Goal: Task Accomplishment & Management: Manage account settings

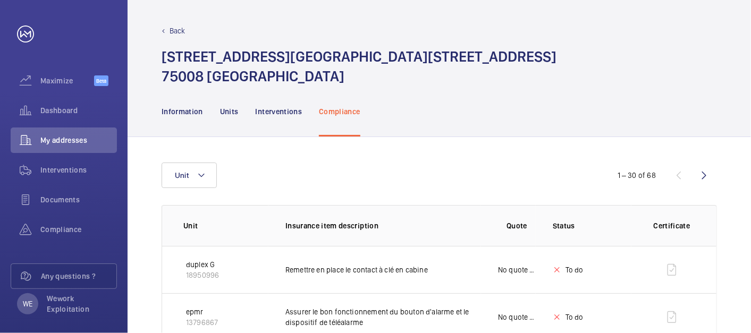
click at [638, 56] on div "[STREET_ADDRESS][GEOGRAPHIC_DATA][STREET_ADDRESS]" at bounding box center [439, 66] width 555 height 39
click at [197, 179] on mat-icon at bounding box center [201, 175] width 9 height 13
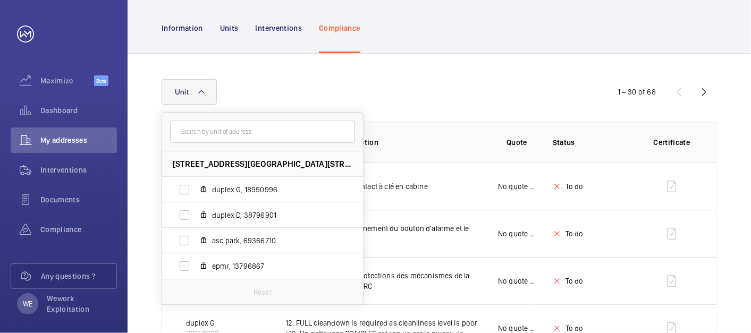
scroll to position [98, 0]
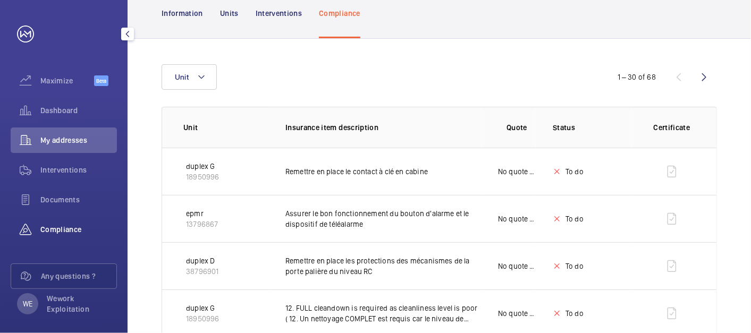
click at [53, 226] on span "Compliance" at bounding box center [78, 229] width 77 height 11
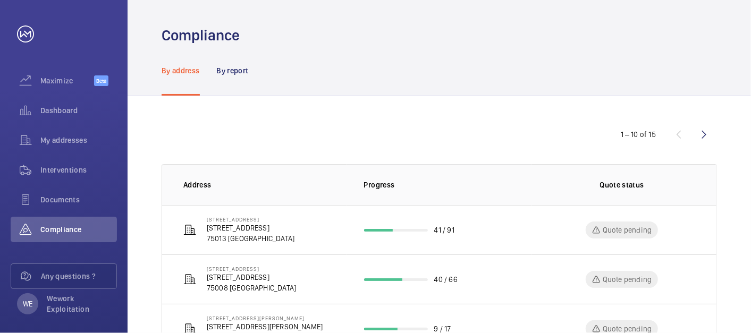
scroll to position [389, 0]
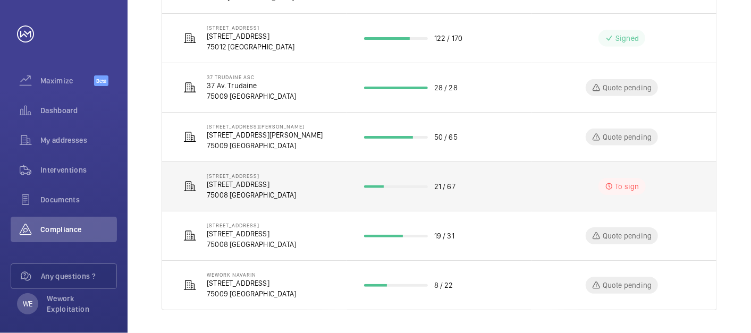
click at [293, 184] on p "[STREET_ADDRESS]" at bounding box center [251, 184] width 89 height 11
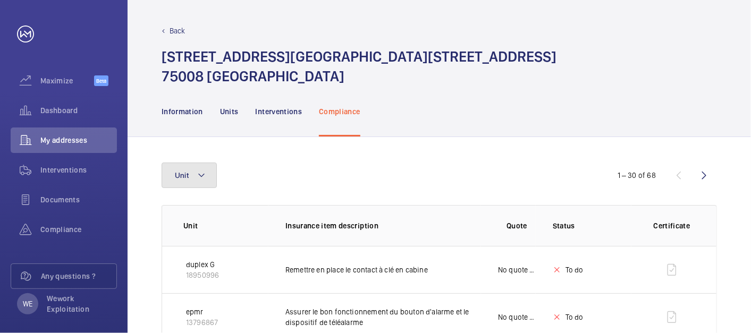
click at [214, 173] on button "Unit" at bounding box center [189, 176] width 55 height 26
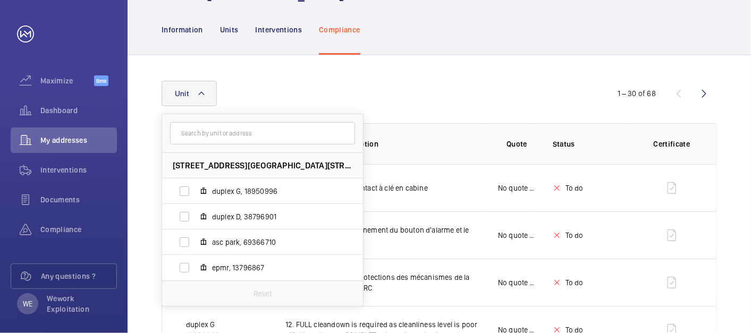
scroll to position [98, 0]
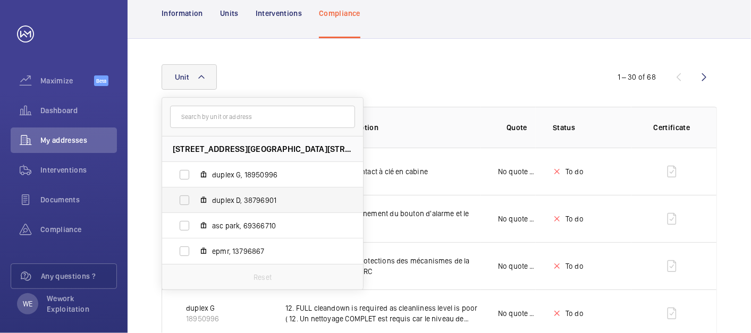
click at [228, 193] on label "duplex D, 38796901" at bounding box center [254, 201] width 184 height 26
click at [195, 193] on input "duplex D, 38796901" at bounding box center [184, 200] width 21 height 21
checkbox input "true"
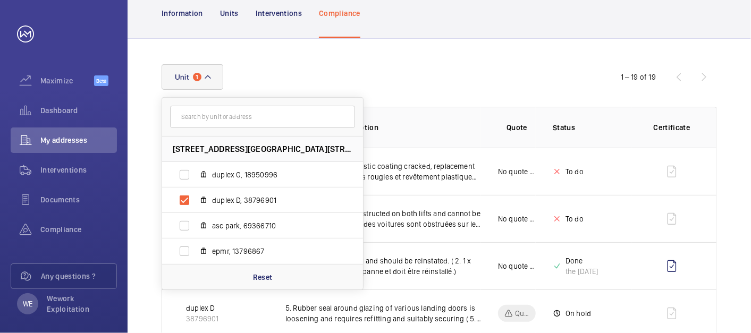
click at [462, 65] on div "Unit [STREET_ADDRESS][GEOGRAPHIC_DATA] G, 18950996 duplex D, 38796901 asc park,…" at bounding box center [376, 77] width 428 height 26
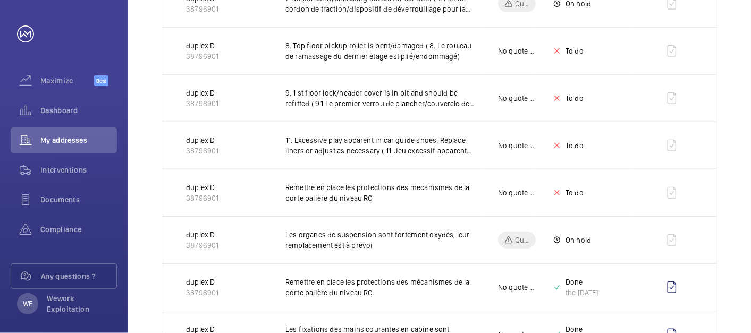
scroll to position [47, 0]
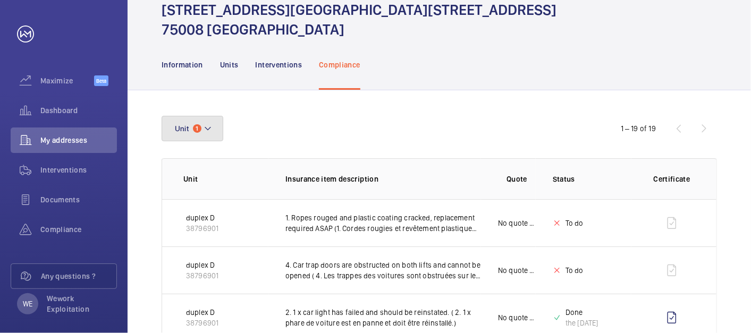
click at [205, 130] on mat-icon at bounding box center [207, 128] width 9 height 13
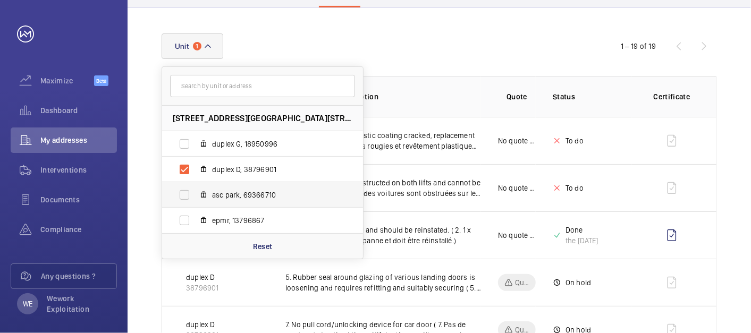
scroll to position [145, 0]
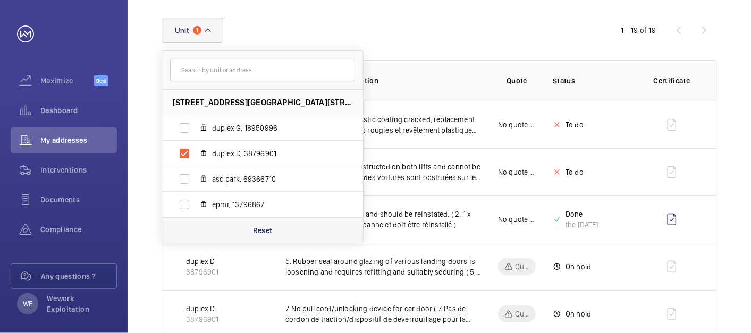
click at [261, 230] on p "Reset" at bounding box center [263, 230] width 20 height 11
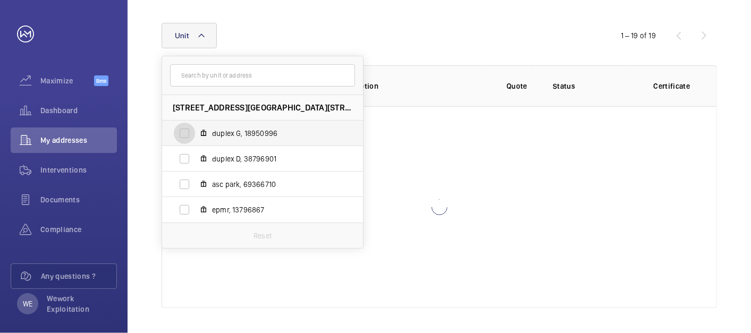
click at [185, 131] on input "duplex G, 18950996" at bounding box center [184, 133] width 21 height 21
checkbox input "true"
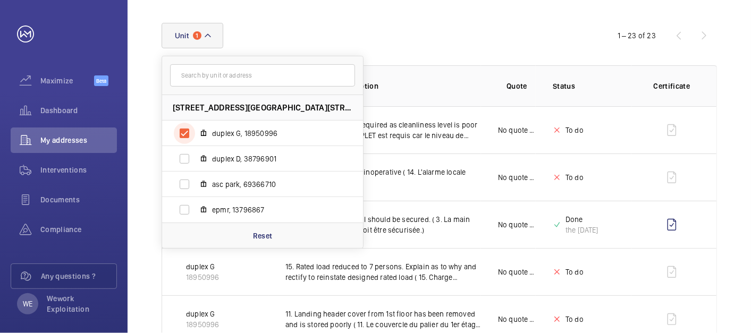
scroll to position [145, 0]
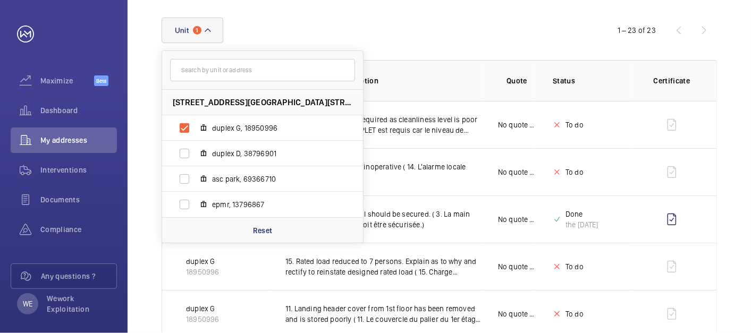
click at [442, 41] on div "Unit [STREET_ADDRESS][GEOGRAPHIC_DATA] G, 18950996 duplex D, 38796901 asc park,…" at bounding box center [376, 31] width 428 height 26
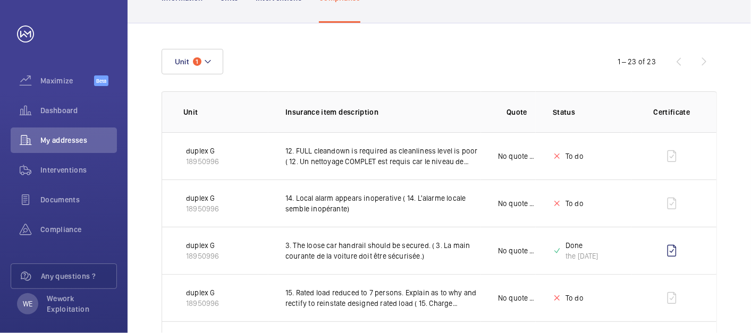
scroll to position [98, 0]
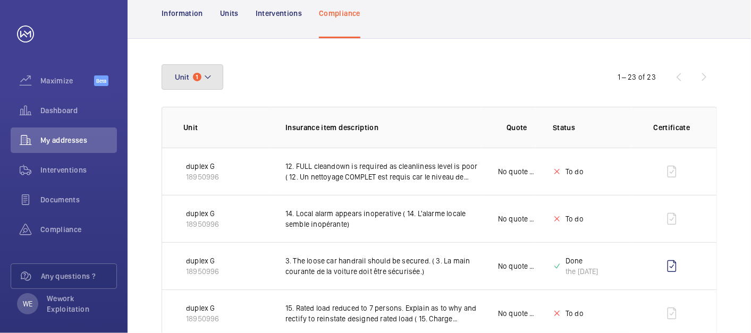
drag, startPoint x: 201, startPoint y: 72, endPoint x: 234, endPoint y: 91, distance: 38.1
click at [202, 72] on button "Unit 1" at bounding box center [193, 77] width 62 height 26
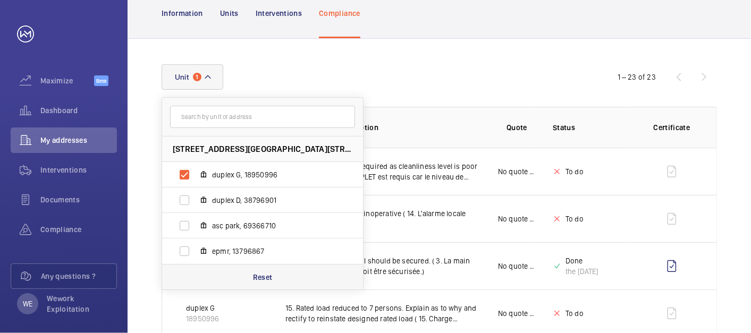
click at [258, 276] on p "Reset" at bounding box center [263, 277] width 20 height 11
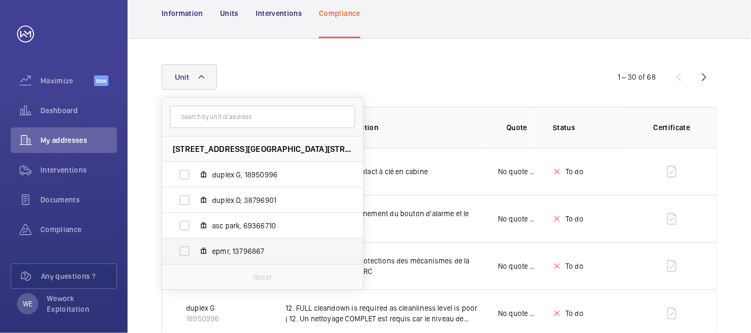
click at [225, 250] on span "epmr, 13796867" at bounding box center [273, 251] width 123 height 11
click at [195, 250] on input "epmr, 13796867" at bounding box center [184, 251] width 21 height 21
checkbox input "true"
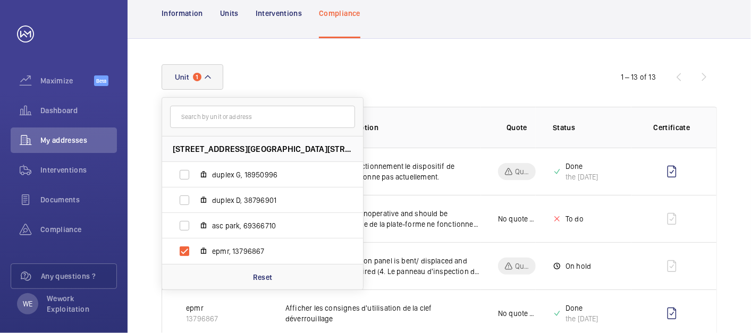
click at [448, 69] on div "Unit [STREET_ADDRESS][GEOGRAPHIC_DATA] G, 18950996 duplex D, 38796901 asc park,…" at bounding box center [376, 77] width 428 height 26
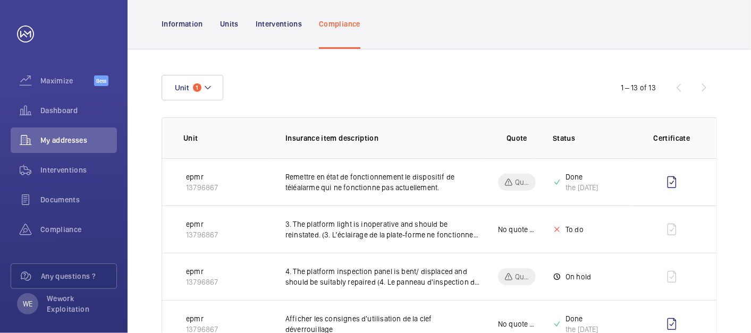
scroll to position [59, 0]
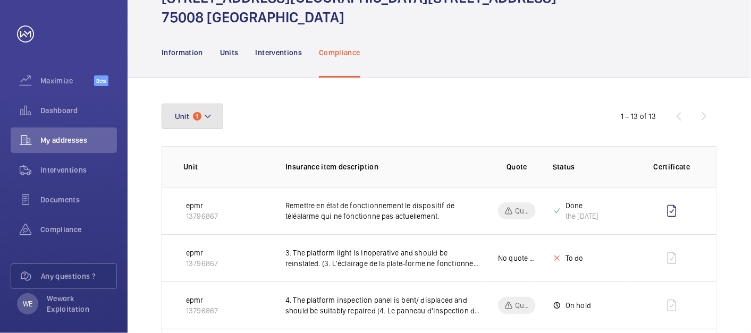
click at [194, 112] on button "Unit 1" at bounding box center [193, 117] width 62 height 26
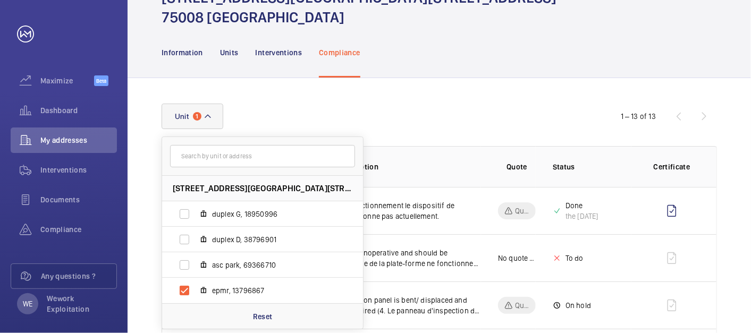
click at [439, 107] on div "Unit [STREET_ADDRESS][GEOGRAPHIC_DATA] G, 18950996 duplex D, 38796901 asc park,…" at bounding box center [376, 117] width 428 height 26
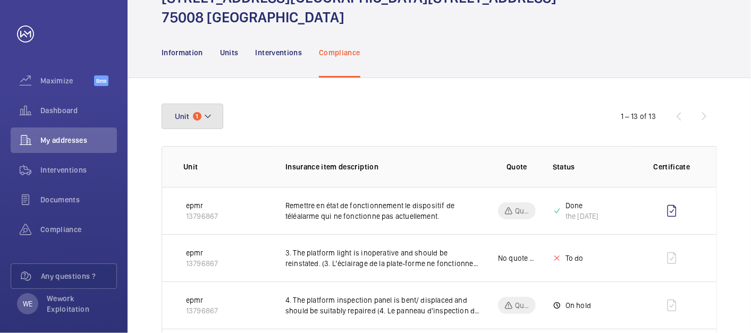
click at [216, 114] on button "Unit 1" at bounding box center [193, 117] width 62 height 26
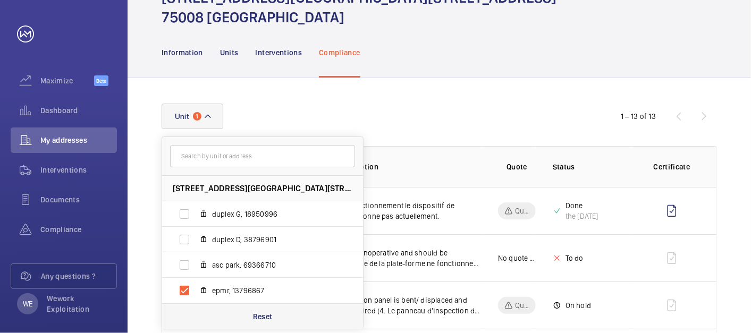
click at [264, 299] on p "Reset" at bounding box center [263, 316] width 20 height 11
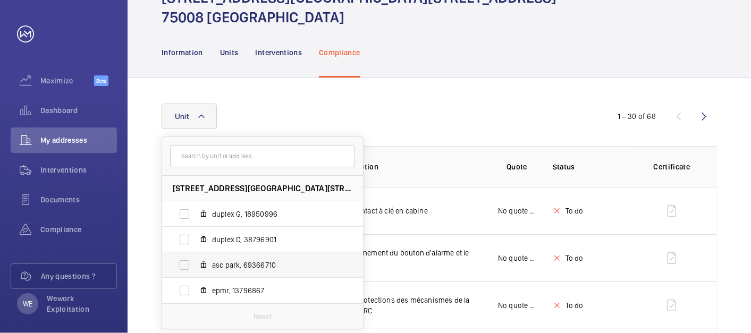
scroll to position [59, 0]
click at [248, 264] on span "asc park, 69366710" at bounding box center [273, 265] width 123 height 11
click at [195, 264] on input "asc park, 69366710" at bounding box center [184, 265] width 21 height 21
checkbox input "true"
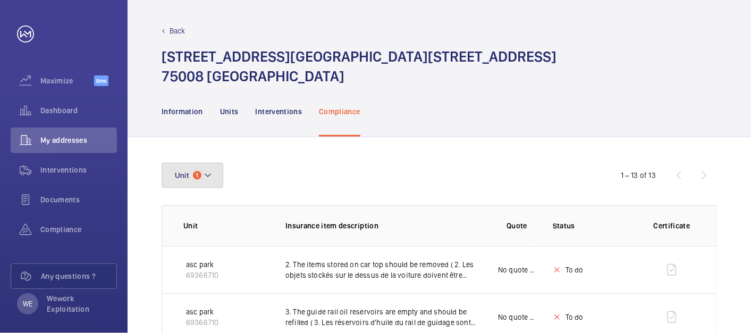
click at [200, 171] on button "Unit 1" at bounding box center [193, 176] width 62 height 26
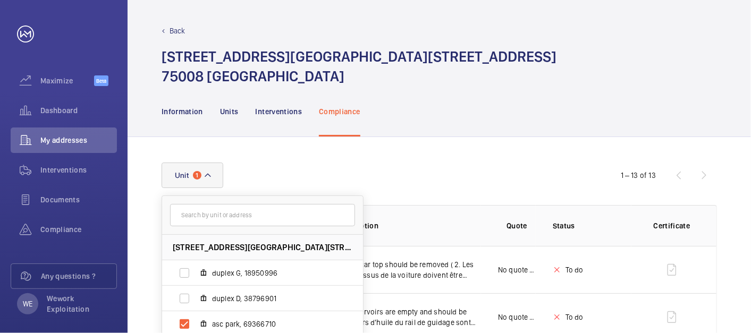
scroll to position [197, 0]
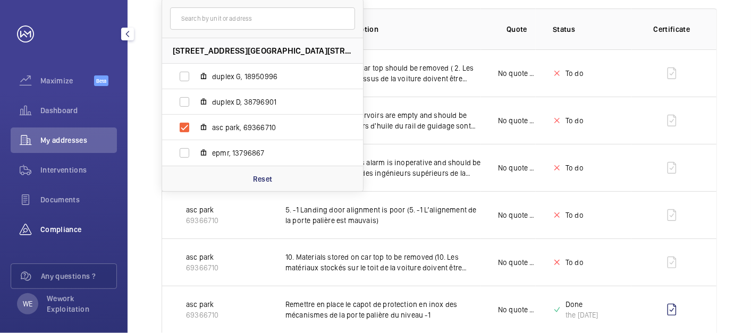
click at [39, 229] on wm-front-icon-button at bounding box center [26, 230] width 30 height 26
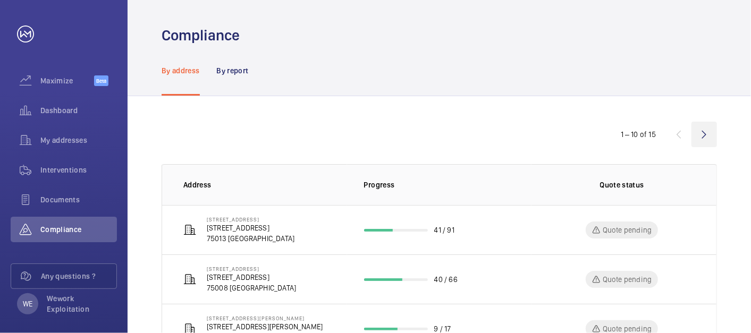
click at [675, 137] on wm-front-icon-button at bounding box center [704, 135] width 26 height 26
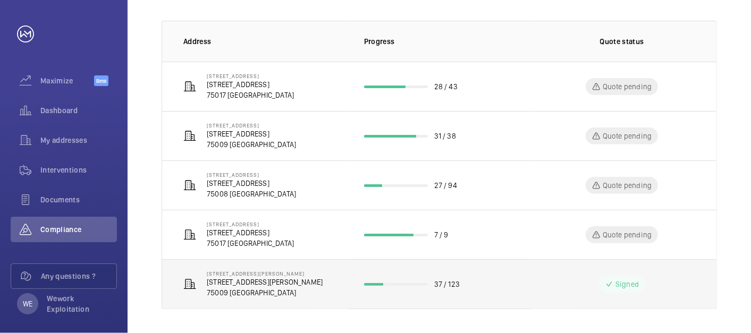
click at [265, 279] on p "[STREET_ADDRESS][PERSON_NAME]" at bounding box center [265, 282] width 116 height 11
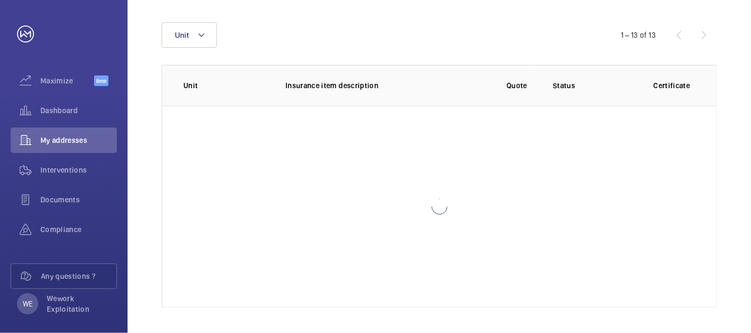
scroll to position [140, 0]
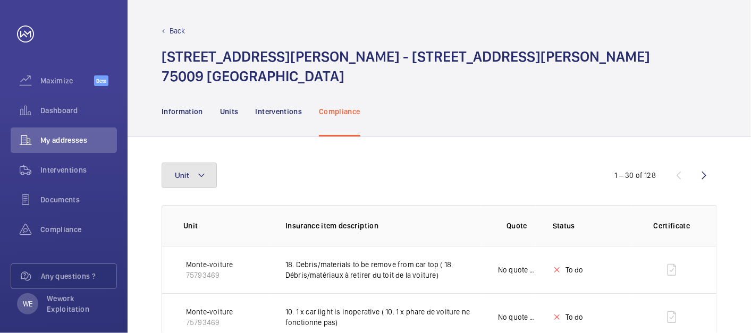
click at [192, 165] on button "Unit" at bounding box center [189, 176] width 55 height 26
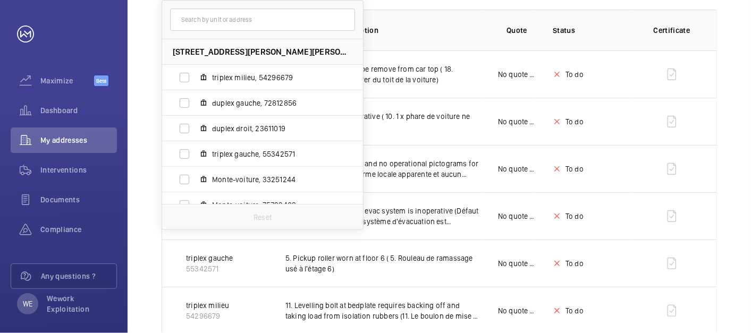
scroll to position [197, 0]
click at [251, 128] on span "duplex droit, 23611019" at bounding box center [273, 127] width 123 height 11
click at [195, 128] on input "duplex droit, 23611019" at bounding box center [184, 127] width 21 height 21
checkbox input "true"
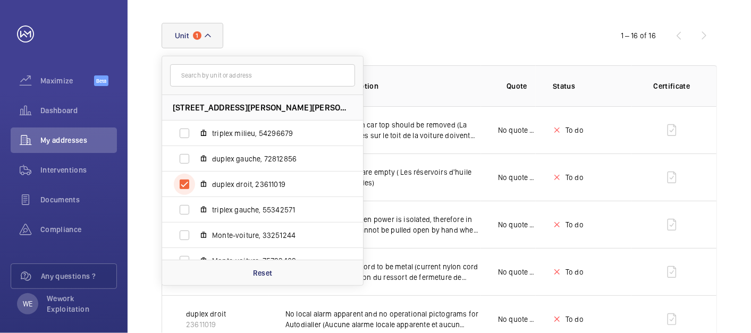
scroll to position [197, 0]
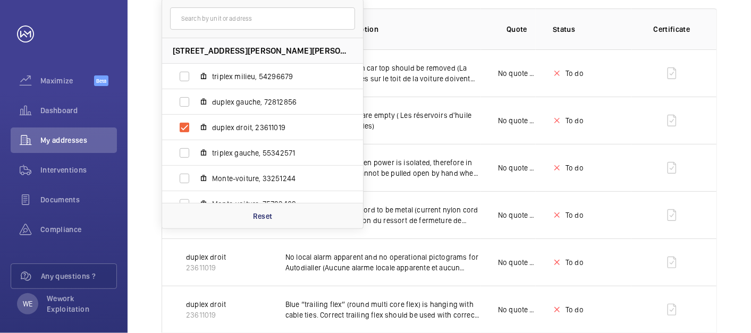
click at [478, 35] on th "Insurance item description" at bounding box center [374, 29] width 213 height 41
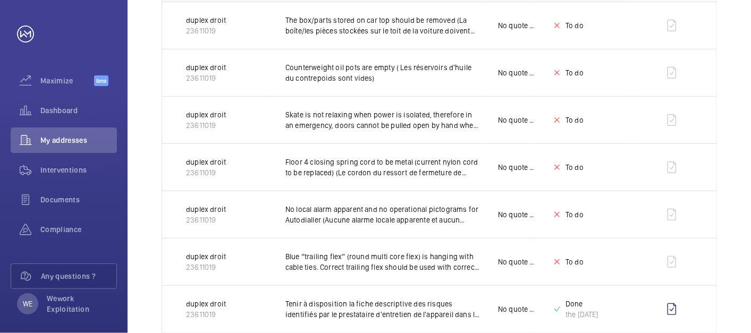
scroll to position [0, 0]
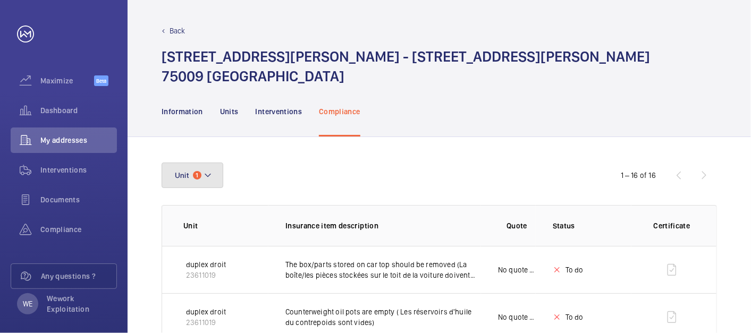
drag, startPoint x: 211, startPoint y: 177, endPoint x: 304, endPoint y: 186, distance: 93.4
click at [213, 176] on button "Unit 1" at bounding box center [193, 176] width 62 height 26
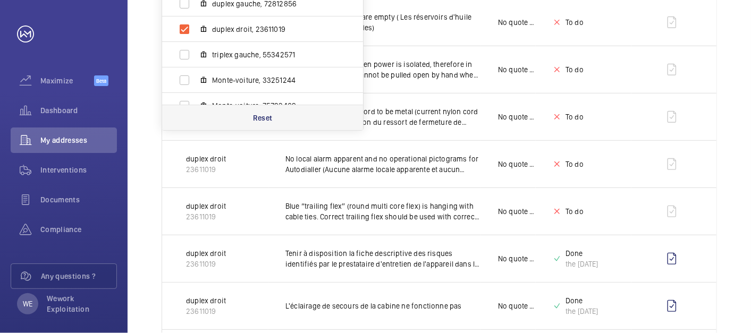
click at [267, 115] on p "Reset" at bounding box center [263, 118] width 20 height 11
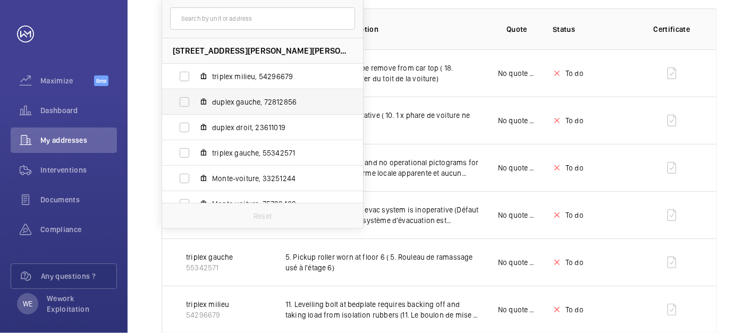
click at [245, 102] on span "duplex gauche, 72812856" at bounding box center [273, 102] width 123 height 11
click at [195, 102] on input "duplex gauche, 72812856" at bounding box center [184, 101] width 21 height 21
checkbox input "true"
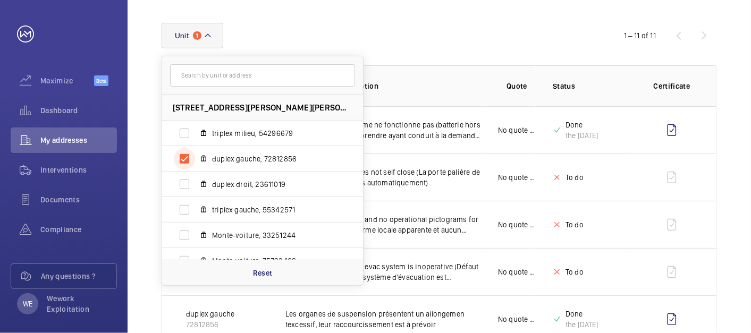
scroll to position [197, 0]
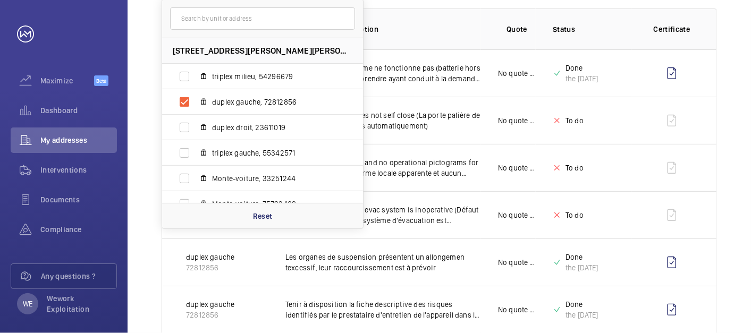
click at [457, 32] on p "Insurance item description" at bounding box center [383, 29] width 196 height 11
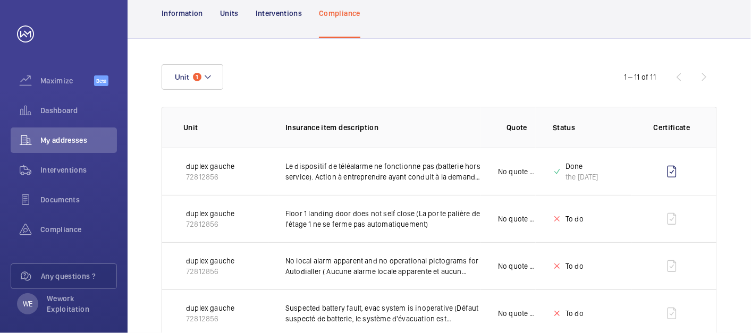
scroll to position [0, 0]
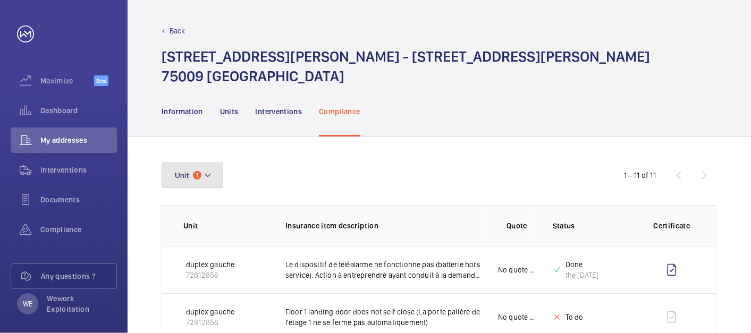
drag, startPoint x: 205, startPoint y: 176, endPoint x: 302, endPoint y: 171, distance: 97.4
click at [205, 176] on mat-icon at bounding box center [207, 175] width 9 height 13
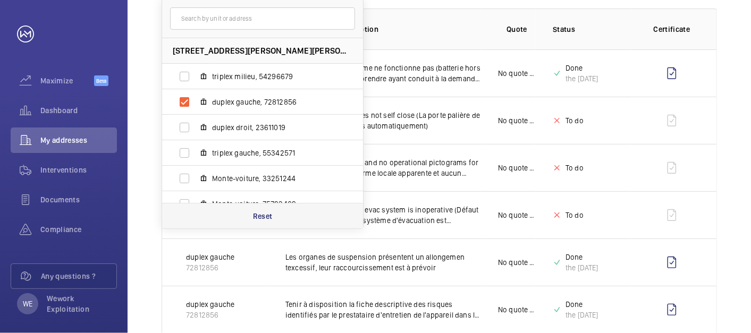
click at [270, 216] on p "Reset" at bounding box center [263, 216] width 20 height 11
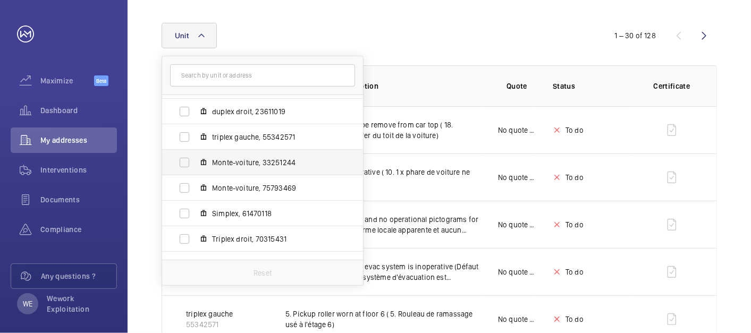
scroll to position [90, 0]
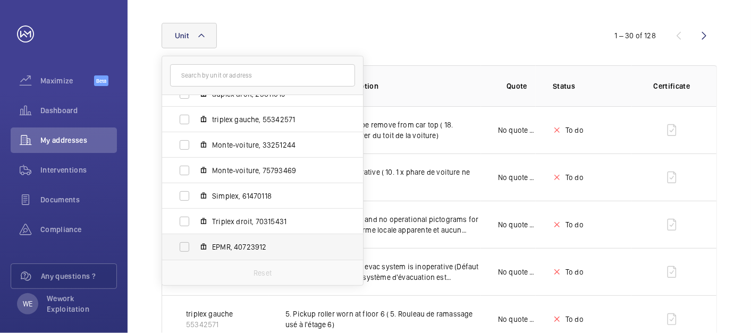
click at [238, 243] on span "EPMR, 40723912" at bounding box center [273, 247] width 123 height 11
click at [195, 243] on input "EPMR, 40723912" at bounding box center [184, 246] width 21 height 21
checkbox input "true"
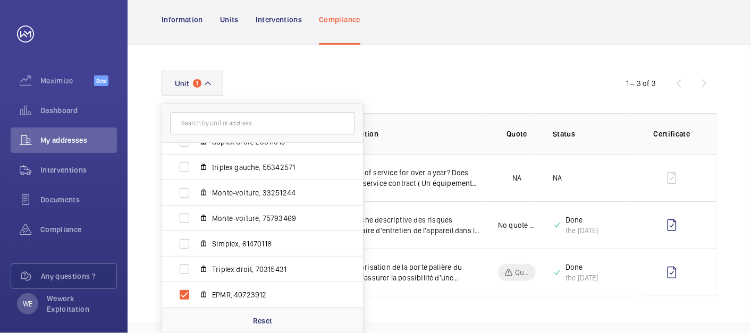
click at [462, 41] on div "Information Units Interventions Compliance" at bounding box center [439, 19] width 555 height 50
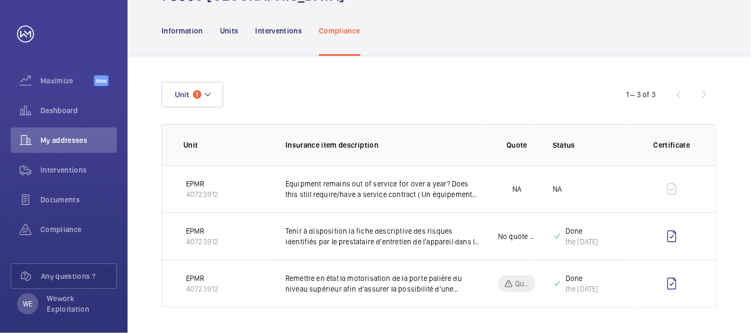
scroll to position [80, 0]
click at [204, 88] on button "Unit 1" at bounding box center [193, 95] width 62 height 26
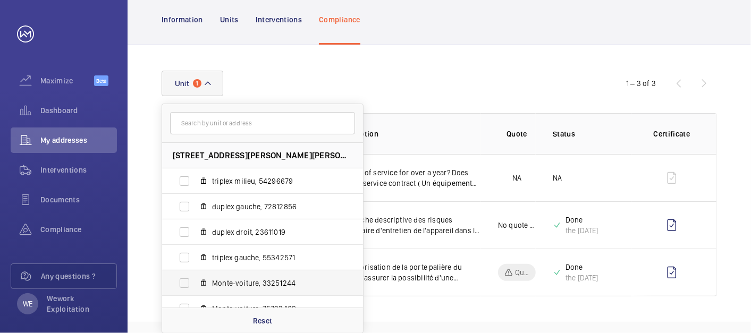
scroll to position [90, 0]
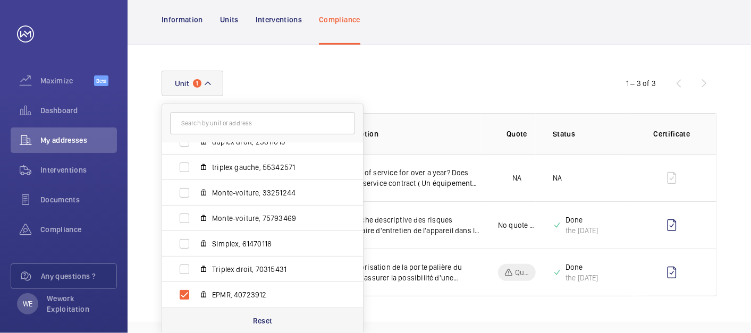
click at [255, 299] on p "Reset" at bounding box center [263, 321] width 20 height 11
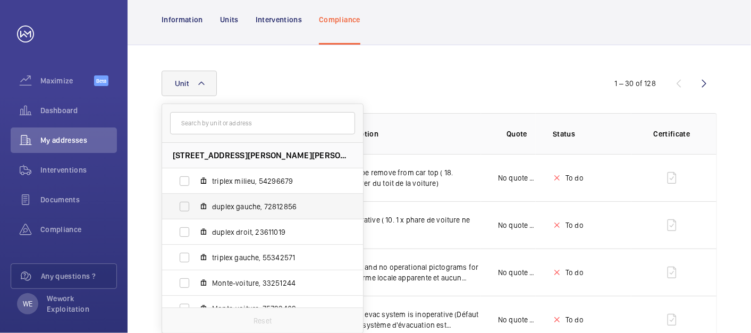
scroll to position [90, 0]
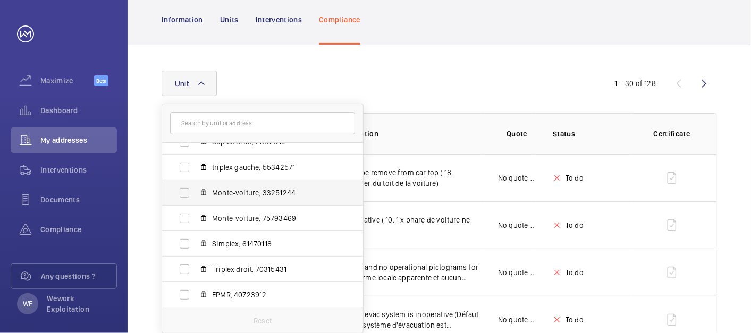
click at [242, 188] on span "Monte-voiture, 33251244" at bounding box center [273, 193] width 123 height 11
click at [195, 188] on input "Monte-voiture, 33251244" at bounding box center [184, 192] width 21 height 21
checkbox input "true"
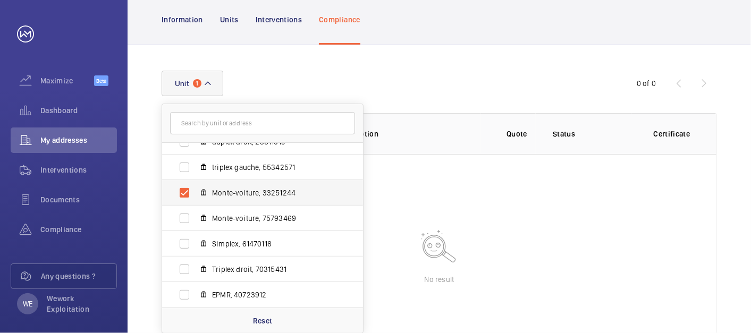
drag, startPoint x: 259, startPoint y: 214, endPoint x: 295, endPoint y: 186, distance: 45.5
click at [259, 214] on span "Monte-voiture, 75793469" at bounding box center [273, 218] width 123 height 11
click at [195, 214] on input "Monte-voiture, 75793469" at bounding box center [184, 218] width 21 height 21
checkbox input "true"
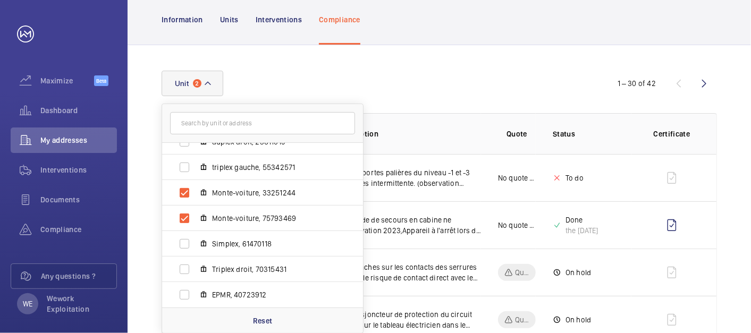
click at [455, 93] on div "Unit 2 [STREET_ADDRESS][PERSON_NAME][PERSON_NAME] triplex milieu, 54296679 dupl…" at bounding box center [376, 84] width 428 height 26
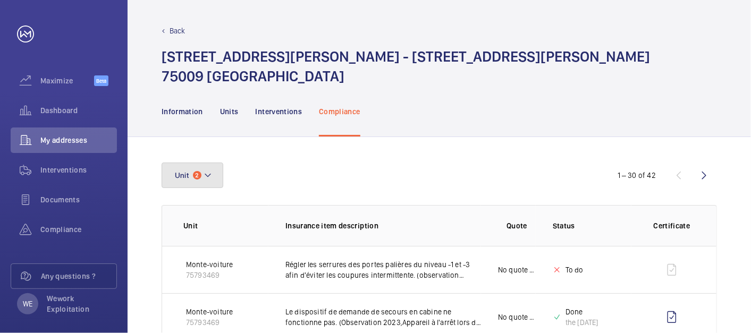
click at [217, 178] on button "Unit 2" at bounding box center [193, 176] width 62 height 26
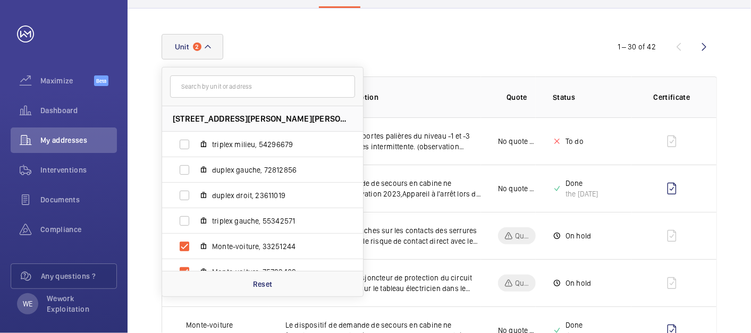
scroll to position [295, 0]
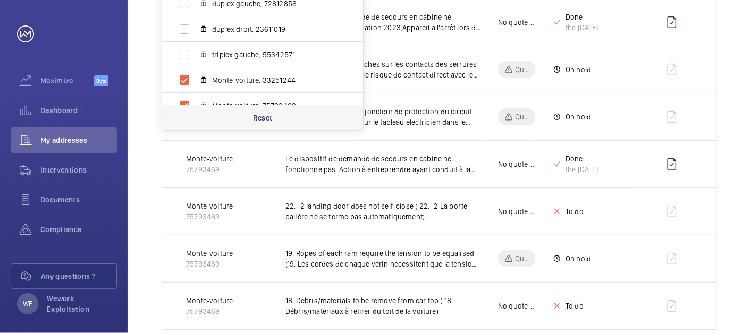
click at [264, 123] on div "Reset" at bounding box center [262, 118] width 201 height 26
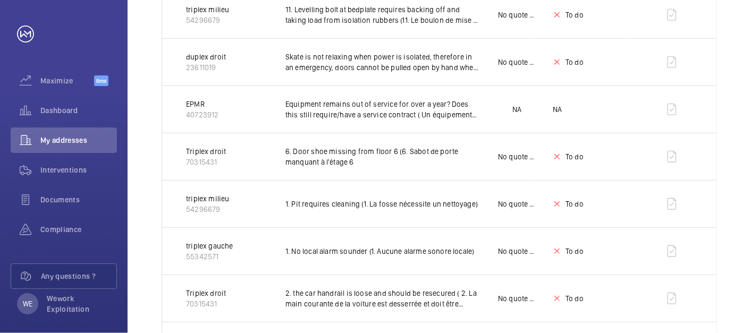
scroll to position [295, 0]
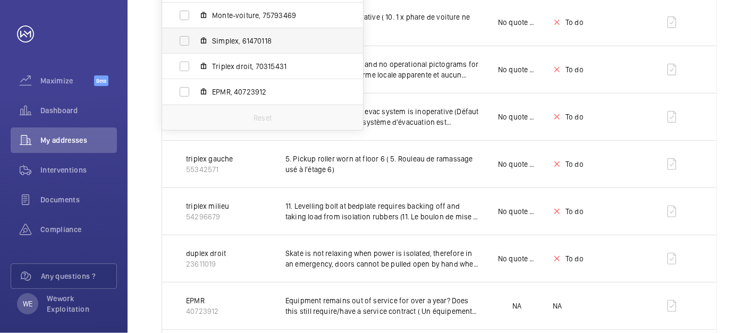
click at [231, 46] on label "Simplex, 61470118" at bounding box center [254, 41] width 184 height 26
click at [195, 46] on input "Simplex, 61470118" at bounding box center [184, 40] width 21 height 21
checkbox input "true"
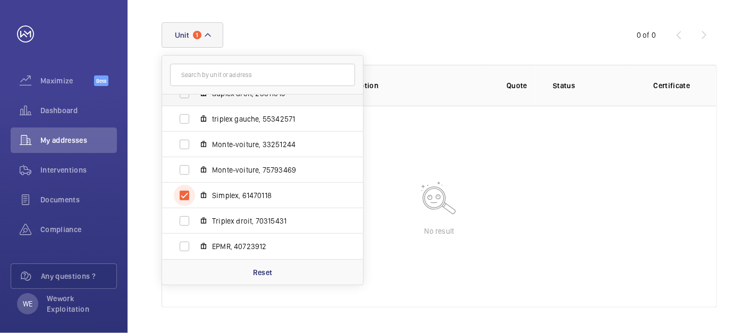
scroll to position [140, 0]
click at [499, 30] on div "Unit [STREET_ADDRESS][PERSON_NAME][PERSON_NAME] triplex milieu, 54296679 duplex…" at bounding box center [376, 36] width 428 height 26
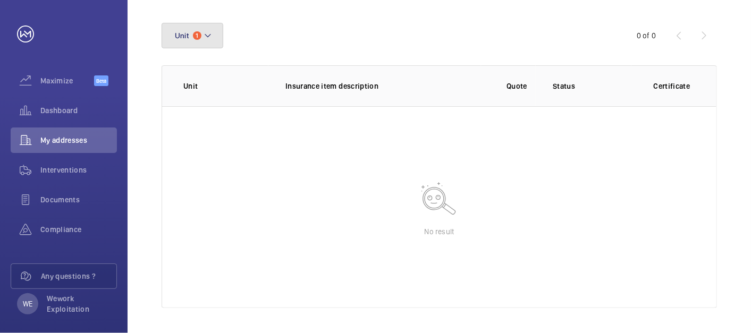
click at [200, 30] on button "Unit 1" at bounding box center [193, 36] width 62 height 26
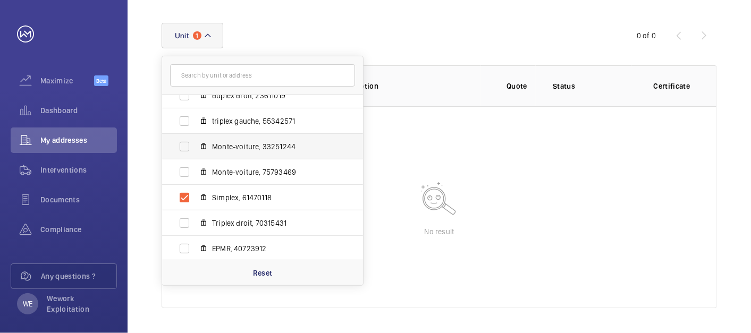
scroll to position [90, 0]
click at [453, 27] on div "Unit [STREET_ADDRESS][PERSON_NAME][PERSON_NAME] triplex milieu, 54296679 duplex…" at bounding box center [376, 36] width 428 height 26
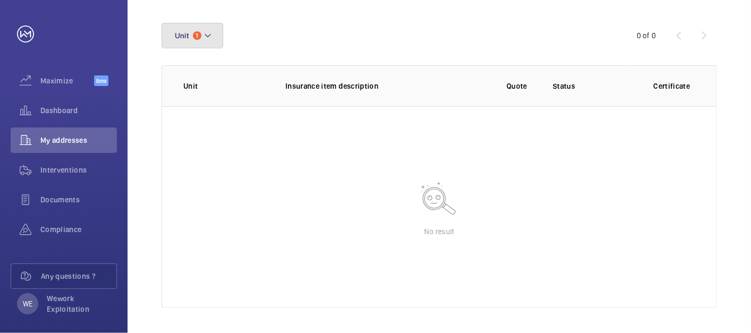
click at [208, 24] on button "Unit 1" at bounding box center [193, 36] width 62 height 26
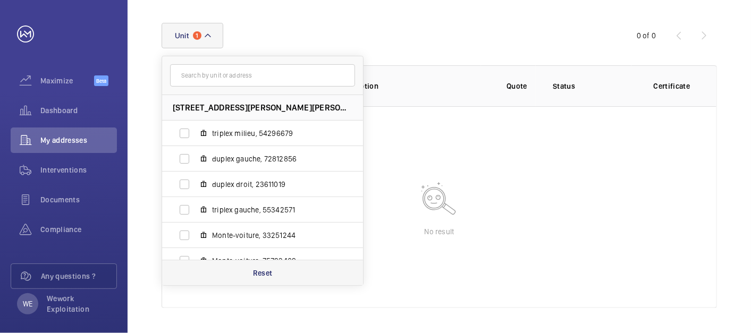
click at [272, 275] on p "Reset" at bounding box center [263, 273] width 20 height 11
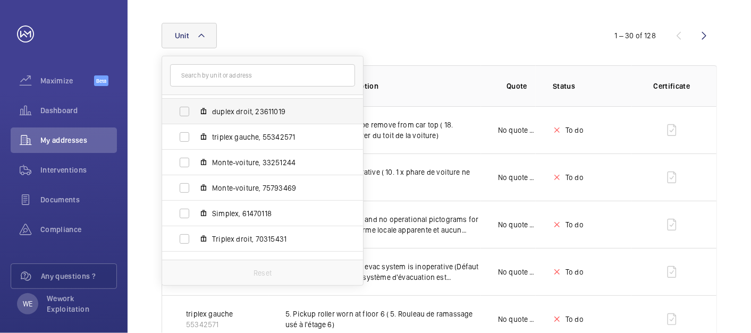
scroll to position [90, 0]
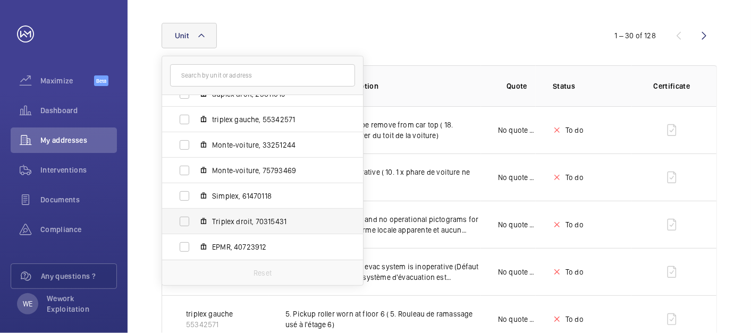
click at [268, 219] on span "Triplex droit, 70315431" at bounding box center [273, 221] width 123 height 11
click at [195, 219] on input "Triplex droit, 70315431" at bounding box center [184, 221] width 21 height 21
checkbox input "true"
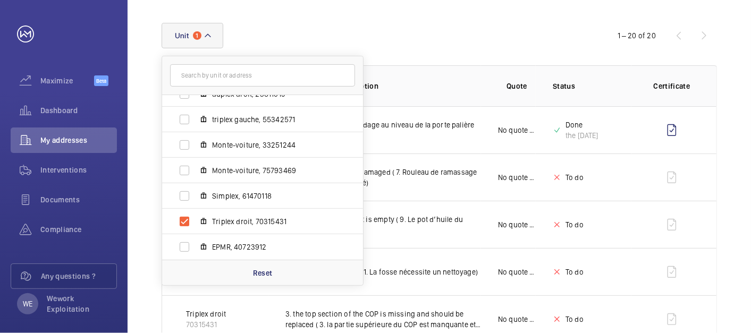
click at [453, 41] on div "Unit [STREET_ADDRESS][PERSON_NAME][PERSON_NAME] triplex milieu, 54296679 duplex…" at bounding box center [376, 36] width 428 height 26
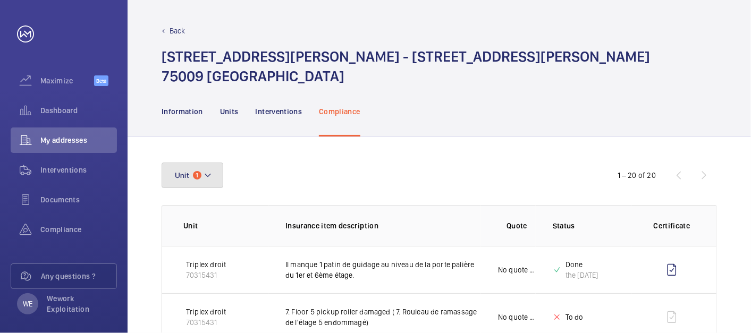
drag, startPoint x: 220, startPoint y: 182, endPoint x: 349, endPoint y: 188, distance: 128.7
click at [221, 182] on button "Unit 1" at bounding box center [193, 176] width 62 height 26
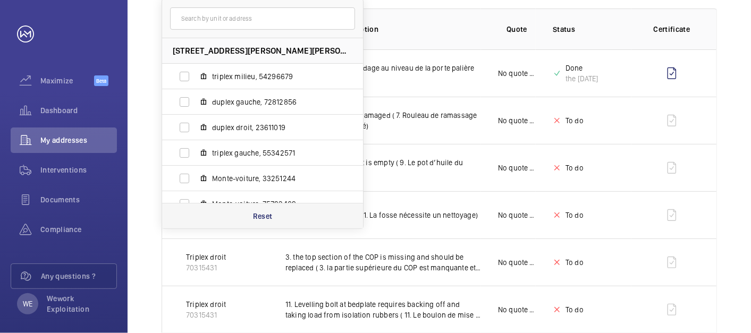
click at [272, 218] on p "Reset" at bounding box center [263, 216] width 20 height 11
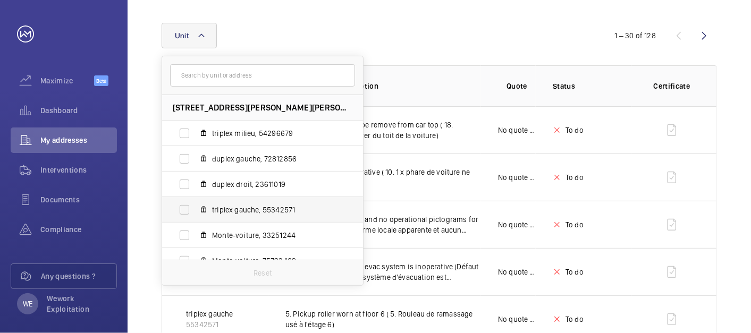
click at [241, 211] on span "triplex gauche, 55342571" at bounding box center [273, 210] width 123 height 11
click at [195, 211] on input "triplex gauche, 55342571" at bounding box center [184, 209] width 21 height 21
checkbox input "true"
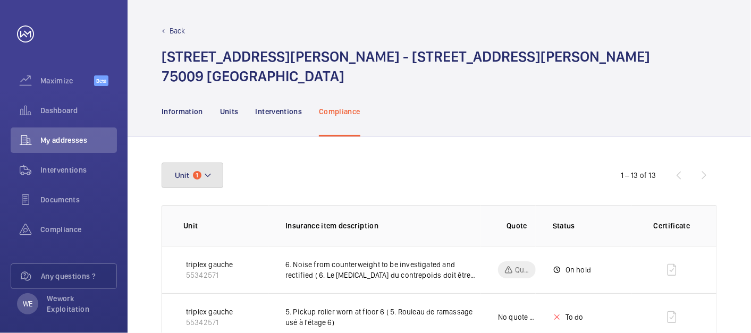
click at [209, 181] on mat-icon at bounding box center [207, 175] width 9 height 13
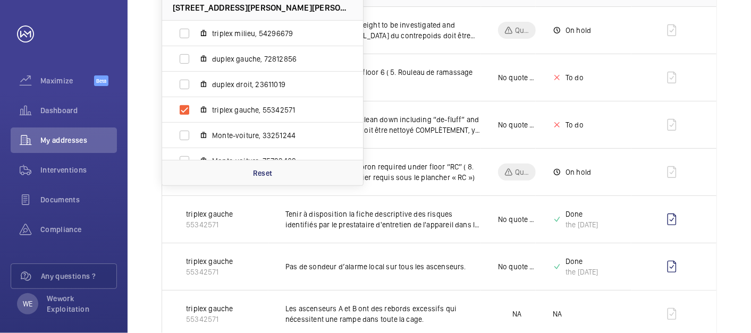
scroll to position [295, 0]
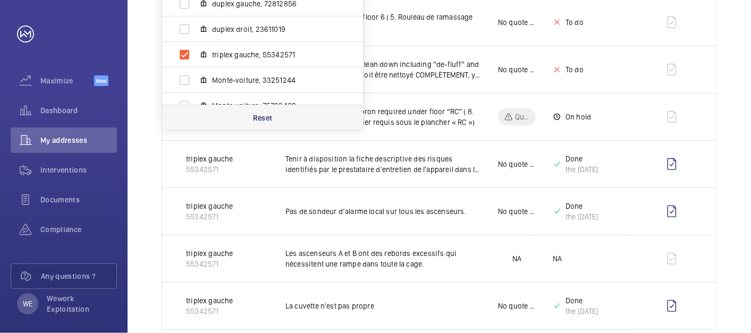
click at [262, 113] on p "Reset" at bounding box center [263, 118] width 20 height 11
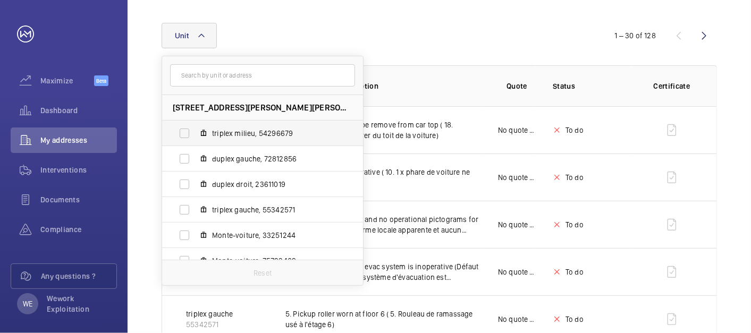
scroll to position [295, 0]
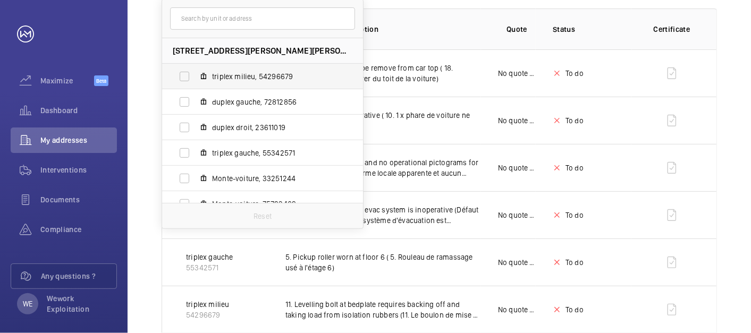
click at [240, 75] on span "triplex milieu, 54296679" at bounding box center [273, 76] width 123 height 11
click at [195, 75] on input "triplex milieu, 54296679" at bounding box center [184, 76] width 21 height 21
checkbox input "true"
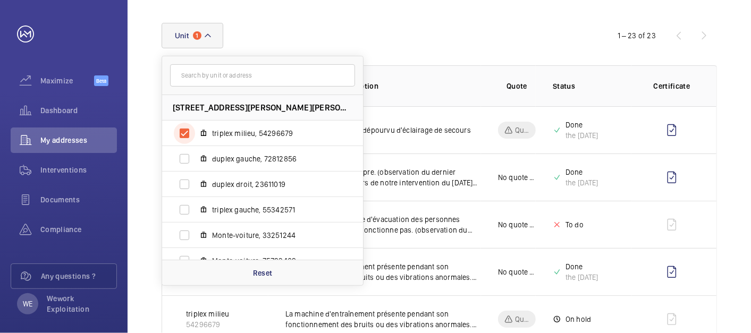
scroll to position [197, 0]
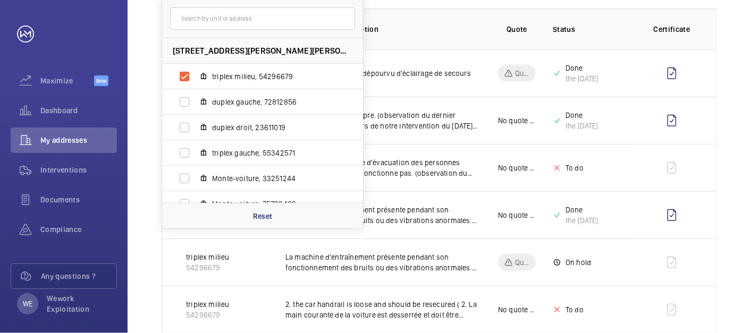
click at [486, 30] on th "Quote" at bounding box center [508, 29] width 55 height 41
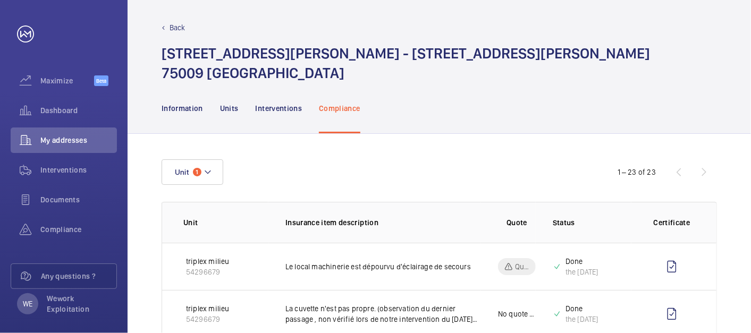
scroll to position [0, 0]
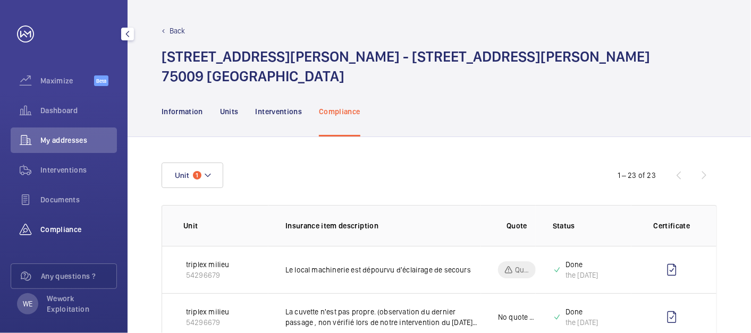
click at [69, 231] on span "Compliance" at bounding box center [78, 229] width 77 height 11
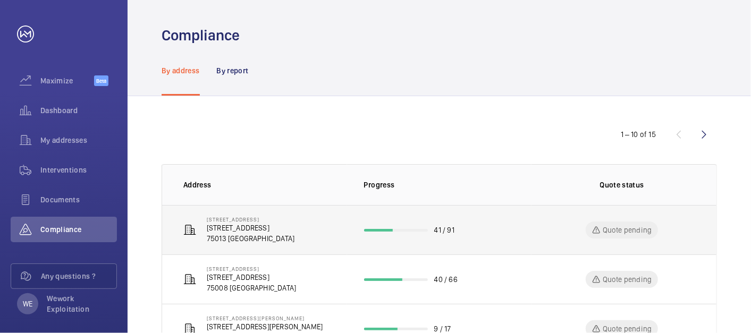
click at [275, 228] on p "[STREET_ADDRESS]" at bounding box center [251, 228] width 88 height 11
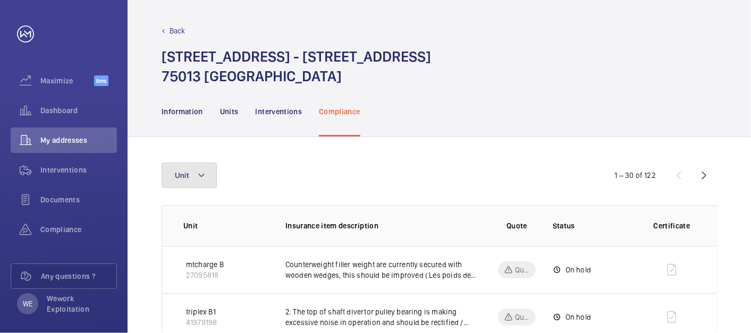
click at [203, 173] on mat-icon at bounding box center [201, 175] width 9 height 13
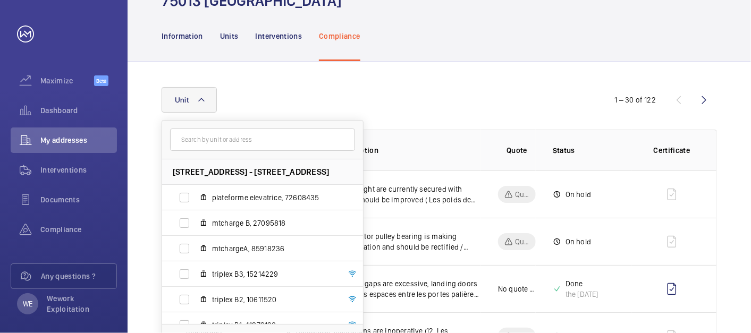
scroll to position [98, 0]
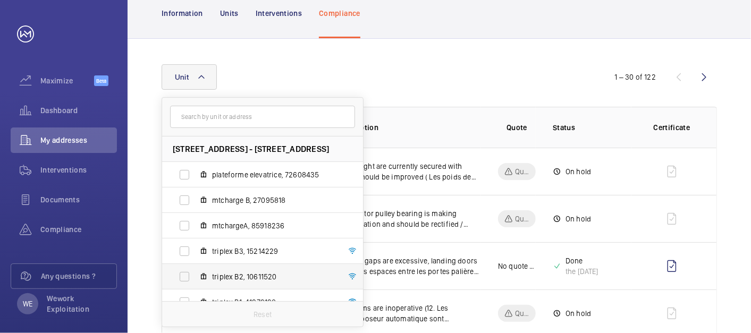
click at [250, 281] on span "triplex B2, 10611520" at bounding box center [273, 277] width 123 height 11
click at [195, 281] on input "triplex B2, 10611520" at bounding box center [184, 276] width 21 height 21
checkbox input "true"
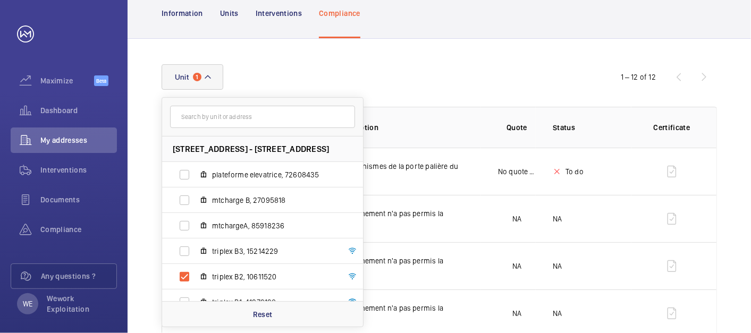
click at [447, 67] on div "Unit [STREET_ADDRESS] - [STREET_ADDRESS] plateforme elevatrice, 72608435 mtchar…" at bounding box center [376, 77] width 428 height 26
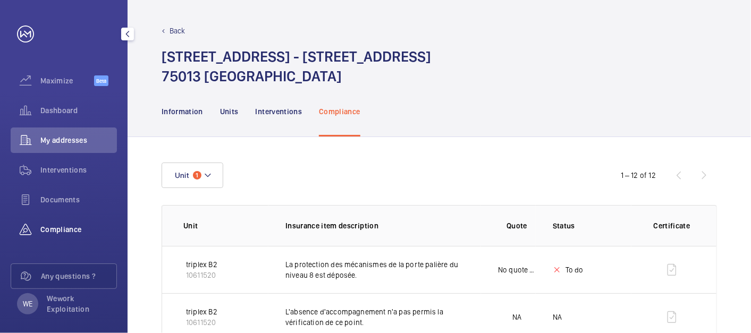
click at [75, 228] on span "Compliance" at bounding box center [78, 229] width 77 height 11
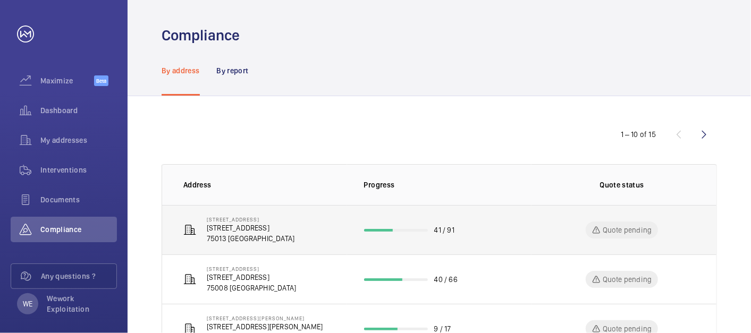
scroll to position [197, 0]
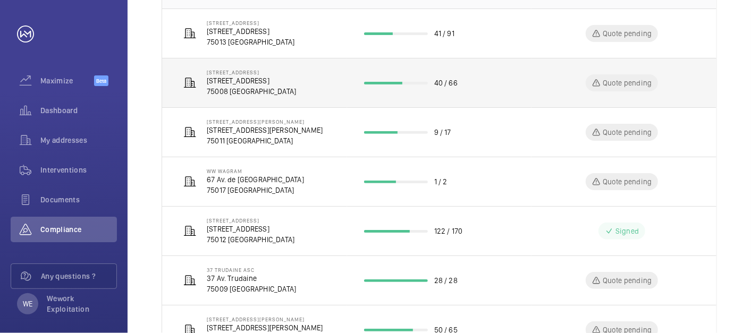
click at [272, 77] on p "[STREET_ADDRESS]" at bounding box center [251, 80] width 89 height 11
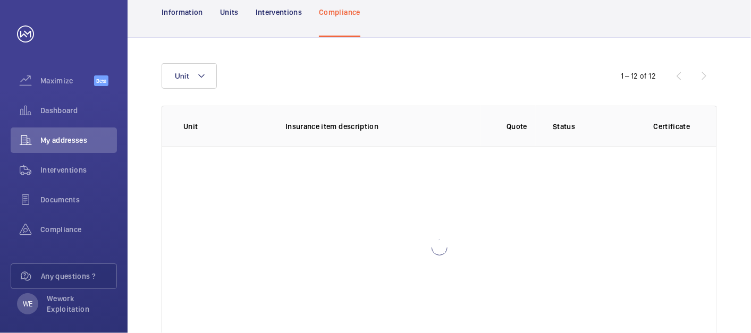
scroll to position [140, 0]
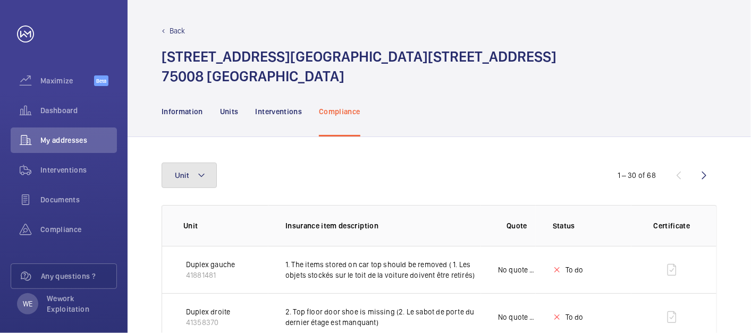
click at [208, 171] on button "Unit" at bounding box center [189, 176] width 55 height 26
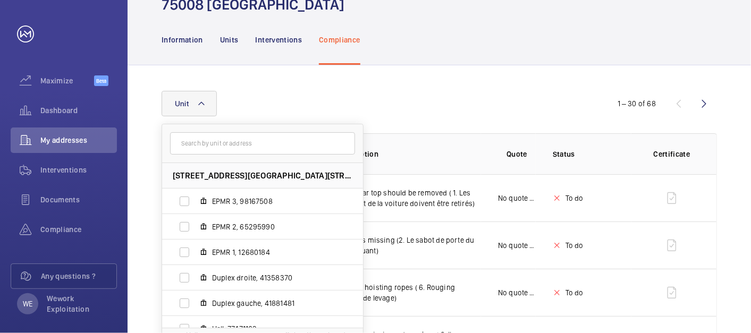
scroll to position [98, 0]
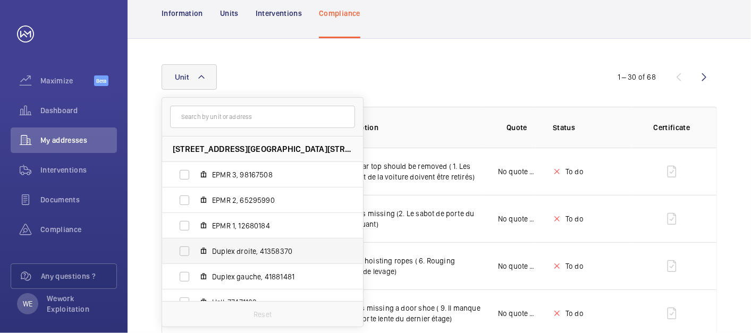
click at [244, 256] on span "Duplex droite, 41358370" at bounding box center [273, 251] width 123 height 11
click at [195, 256] on input "Duplex droite, 41358370" at bounding box center [184, 251] width 21 height 21
checkbox input "true"
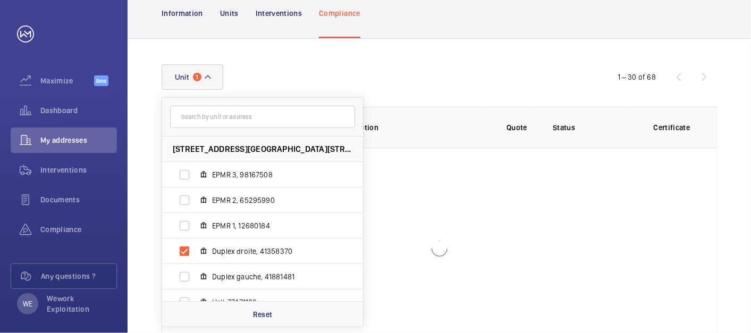
click at [499, 26] on div "Information Units Interventions Compliance" at bounding box center [439, 13] width 555 height 50
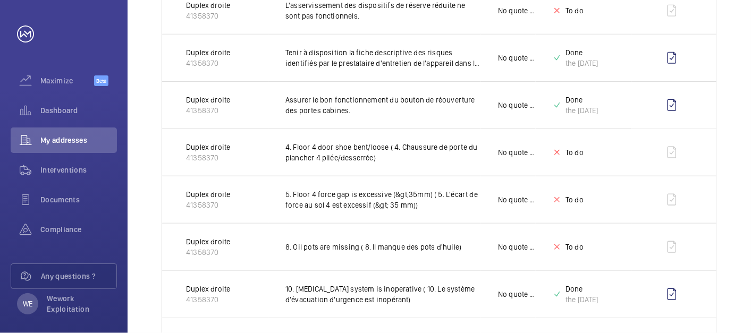
scroll to position [787, 0]
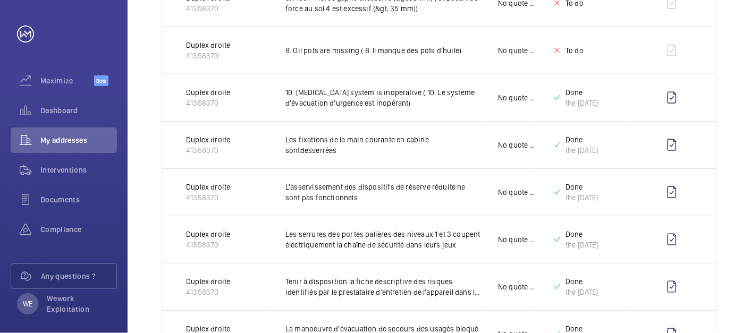
click at [557, 299] on html "Your request has been sent. We will contact you soon. Maximize Beta Dashboard M…" at bounding box center [375, 166] width 751 height 333
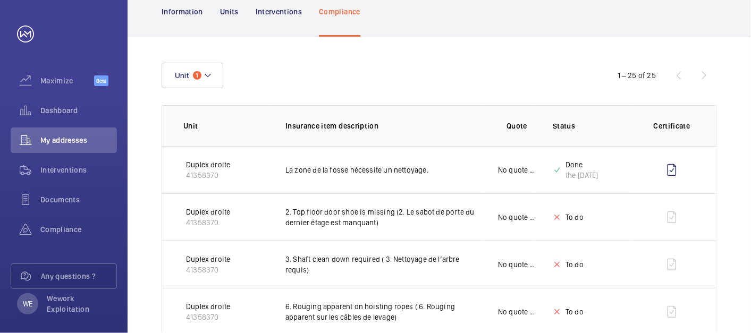
scroll to position [0, 0]
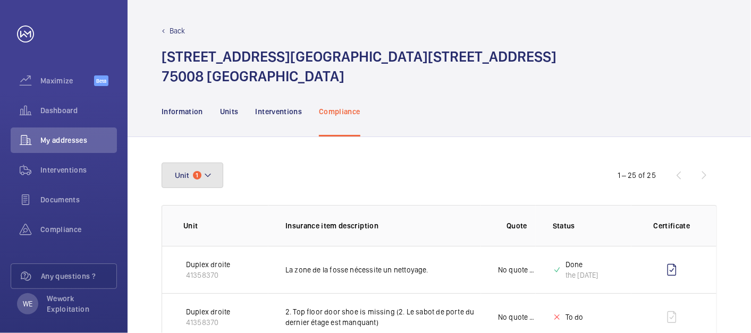
drag, startPoint x: 204, startPoint y: 176, endPoint x: 304, endPoint y: 187, distance: 100.5
click at [204, 175] on mat-icon at bounding box center [207, 175] width 9 height 13
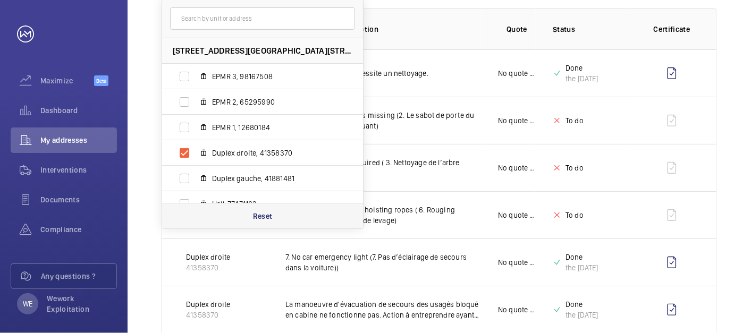
click at [263, 211] on p "Reset" at bounding box center [263, 216] width 20 height 11
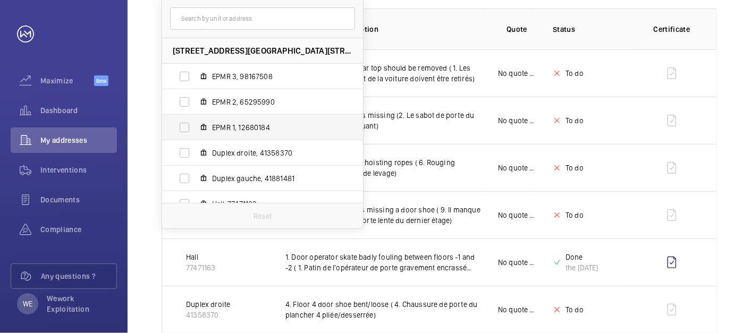
click at [221, 181] on span "Duplex gauche, 41881481" at bounding box center [273, 178] width 123 height 11
click at [195, 181] on input "Duplex gauche, 41881481" at bounding box center [184, 178] width 21 height 21
checkbox input "true"
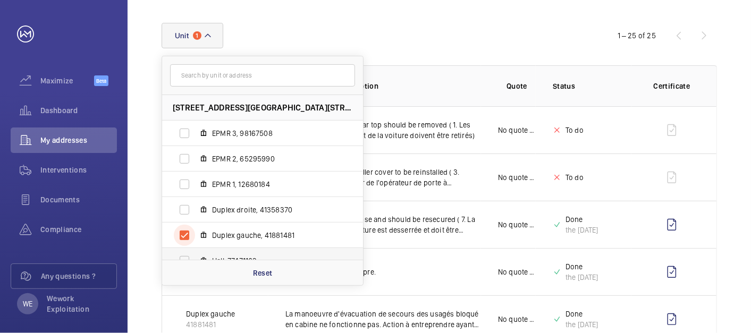
scroll to position [197, 0]
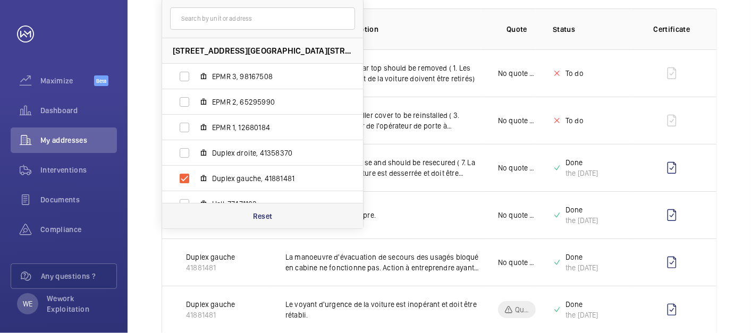
click at [268, 219] on p "Reset" at bounding box center [263, 216] width 20 height 11
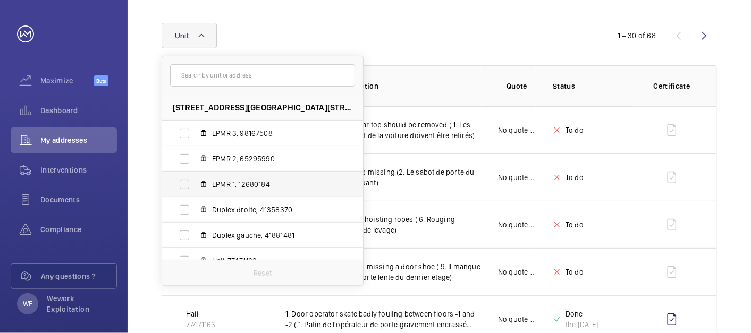
scroll to position [197, 0]
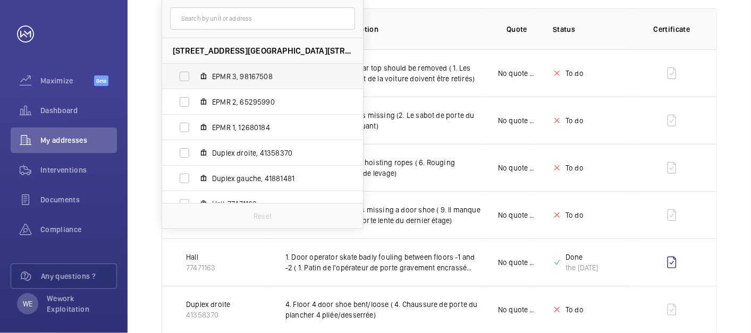
click at [255, 125] on span "EPMR 1, 12680184" at bounding box center [273, 127] width 123 height 11
click at [195, 125] on input "EPMR 1, 12680184" at bounding box center [184, 127] width 21 height 21
checkbox input "true"
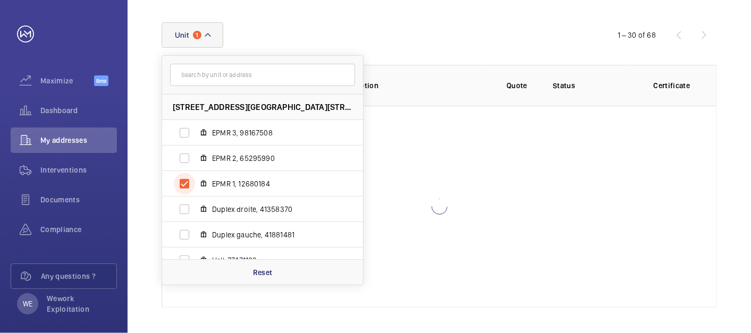
scroll to position [140, 0]
click at [521, 59] on wm-front-table "[STREET_ADDRESS] EPMR 3, 98167508 EPMR 2, 65295990 EPMR 1, 12680184 Duplex droi…" at bounding box center [439, 165] width 555 height 285
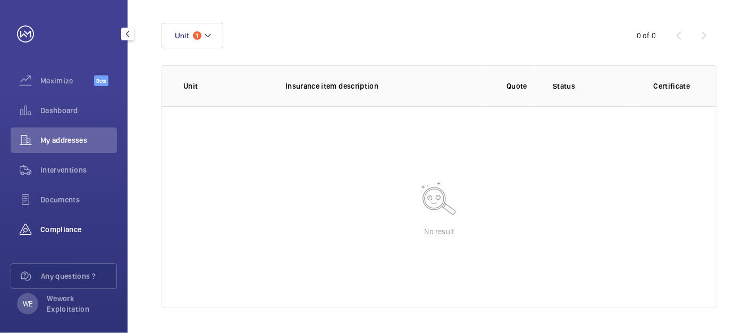
click at [71, 228] on span "Compliance" at bounding box center [78, 229] width 77 height 11
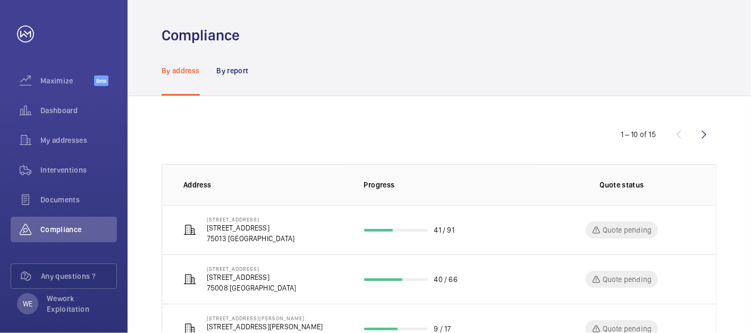
click at [675, 134] on wm-front-icon-button at bounding box center [704, 135] width 26 height 26
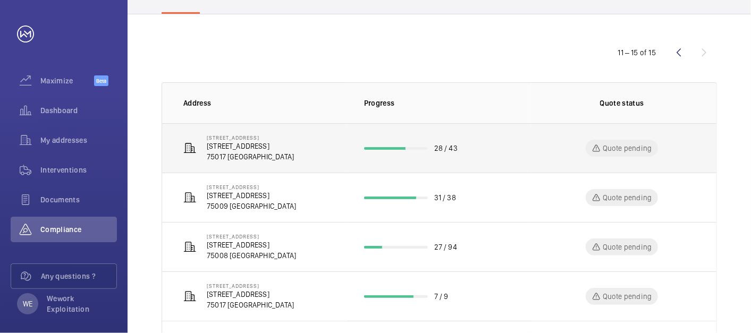
scroll to position [98, 0]
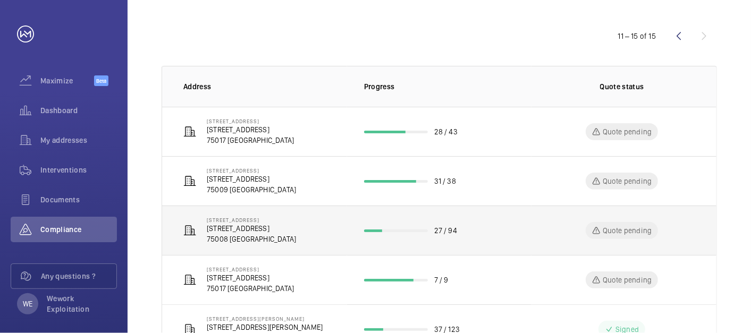
click at [244, 227] on p "[STREET_ADDRESS]" at bounding box center [251, 228] width 89 height 11
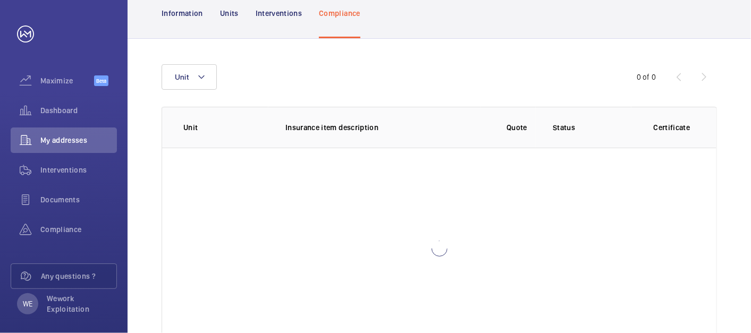
scroll to position [139, 0]
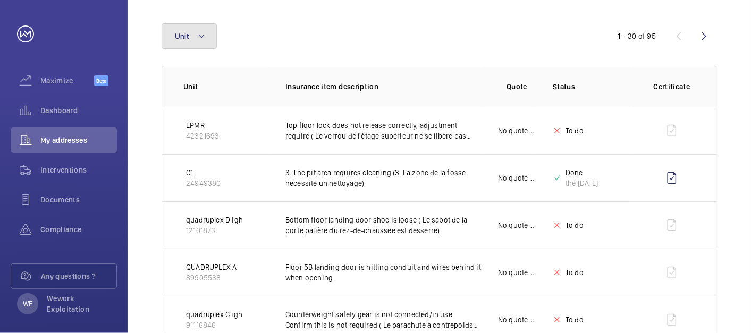
click at [201, 35] on mat-icon at bounding box center [201, 36] width 9 height 13
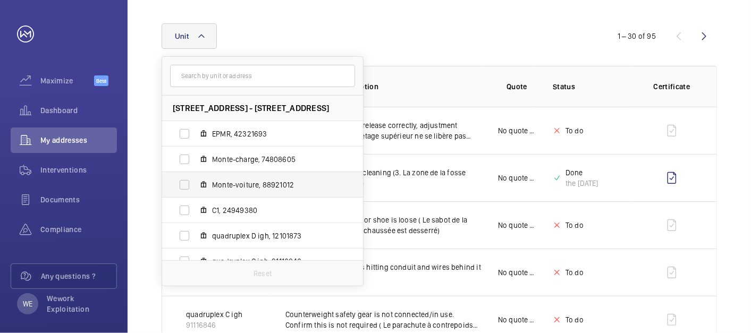
click at [269, 183] on span "Monte-voiture, 88921012" at bounding box center [273, 185] width 123 height 11
click at [195, 183] on input "Monte-voiture, 88921012" at bounding box center [184, 184] width 21 height 21
checkbox input "true"
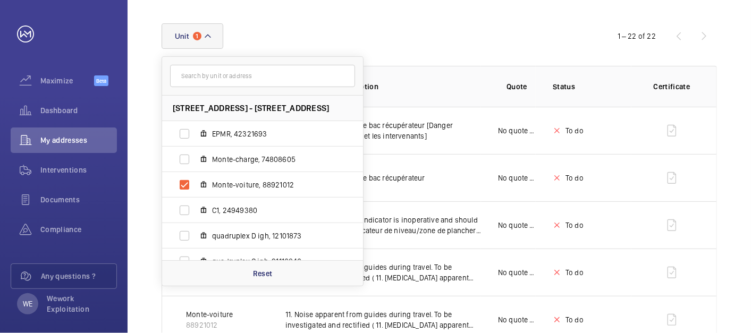
click at [481, 36] on div "Unit 1 [STREET_ADDRESS] EPMR, 42321693 Monte-charge, 74808605 Monte-voiture, 88…" at bounding box center [376, 36] width 428 height 26
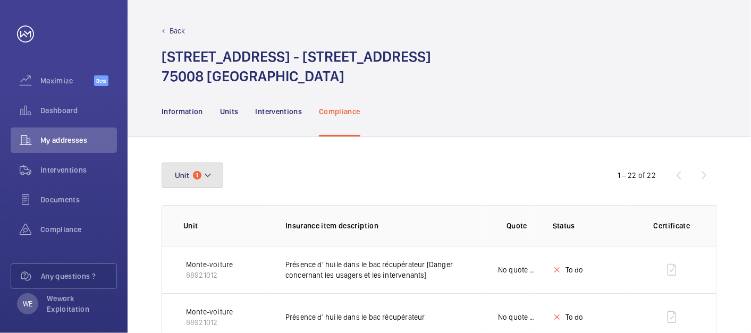
drag, startPoint x: 205, startPoint y: 167, endPoint x: 399, endPoint y: 159, distance: 194.7
click at [206, 167] on button "Unit 1" at bounding box center [193, 176] width 62 height 26
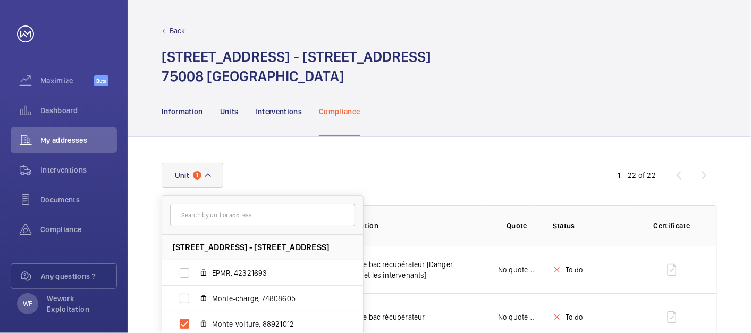
scroll to position [295, 0]
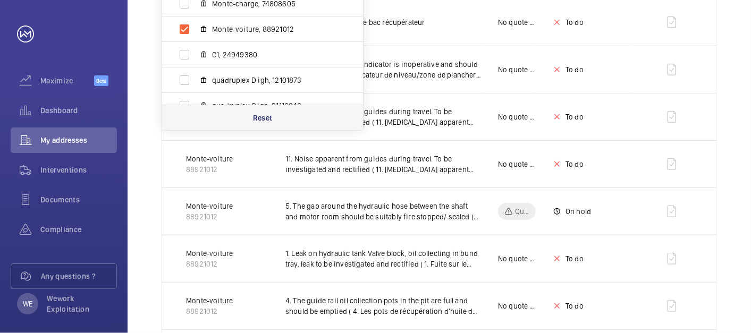
click at [264, 111] on div "Reset" at bounding box center [262, 118] width 201 height 26
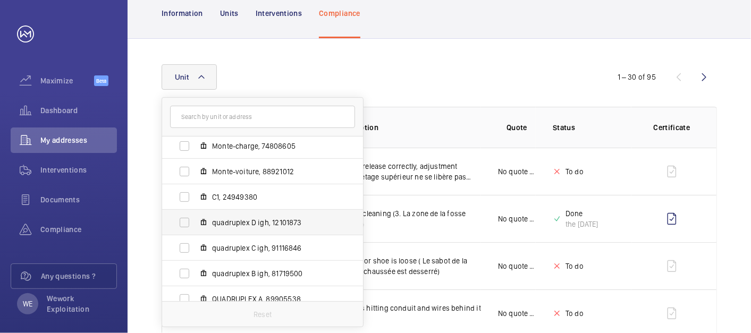
scroll to position [65, 0]
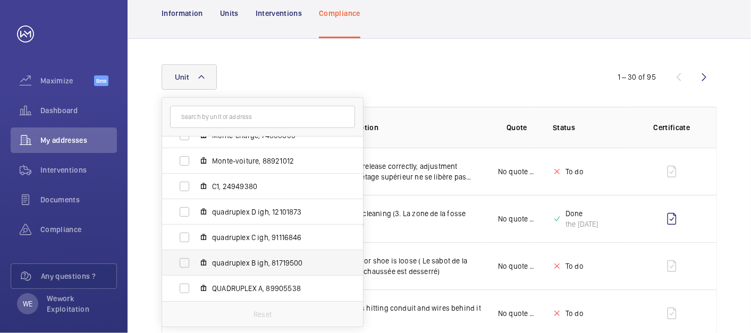
click at [246, 265] on span "quadruplex B igh, 81719500" at bounding box center [273, 263] width 123 height 11
click at [195, 265] on input "quadruplex B igh, 81719500" at bounding box center [184, 262] width 21 height 21
checkbox input "true"
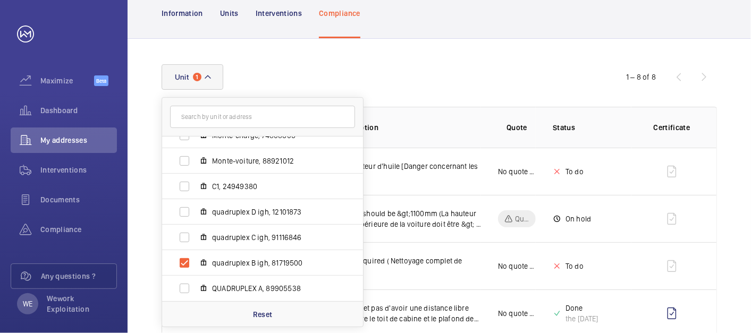
click at [438, 61] on div "Unit 1 [STREET_ADDRESS] EPMR, 42321693 Monte-charge, 74808605 Monte-voiture, 88…" at bounding box center [439, 295] width 623 height 513
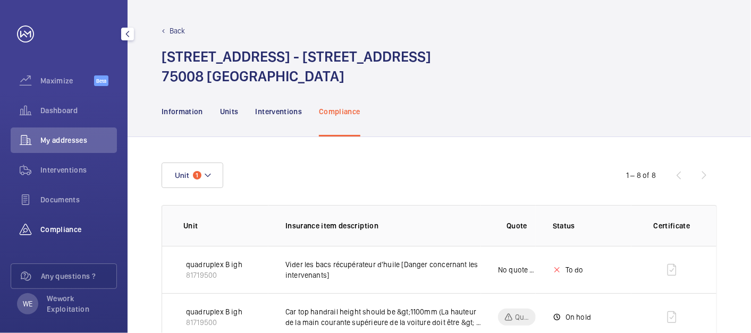
click at [52, 238] on div "Compliance" at bounding box center [64, 230] width 106 height 26
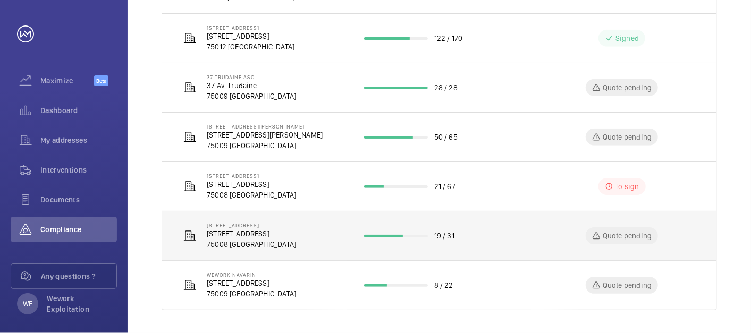
scroll to position [291, 0]
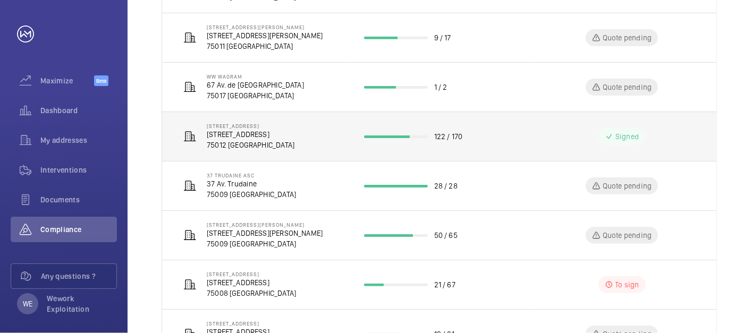
click at [294, 140] on p "75012 [GEOGRAPHIC_DATA]" at bounding box center [251, 145] width 88 height 11
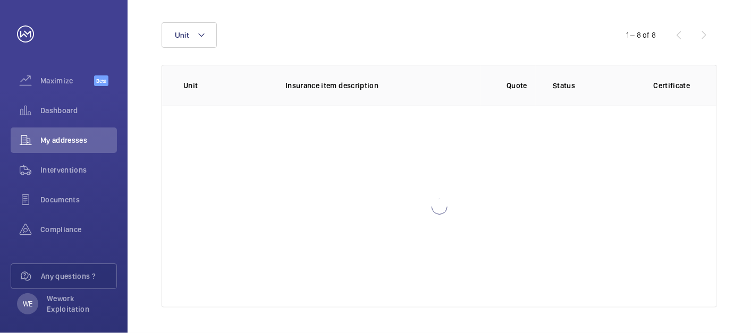
scroll to position [140, 0]
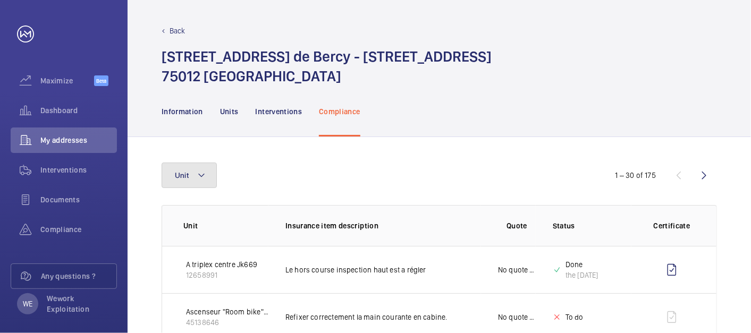
click at [205, 176] on mat-icon at bounding box center [201, 175] width 9 height 13
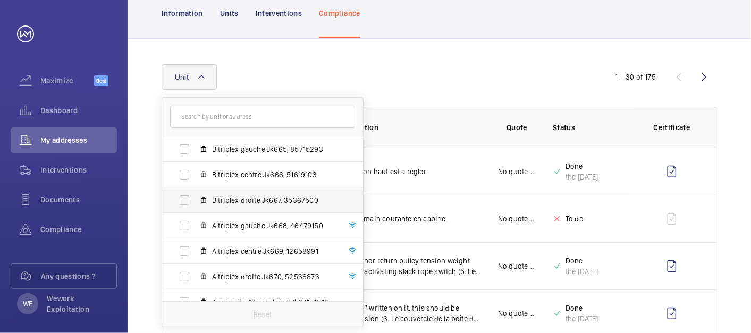
scroll to position [39, 0]
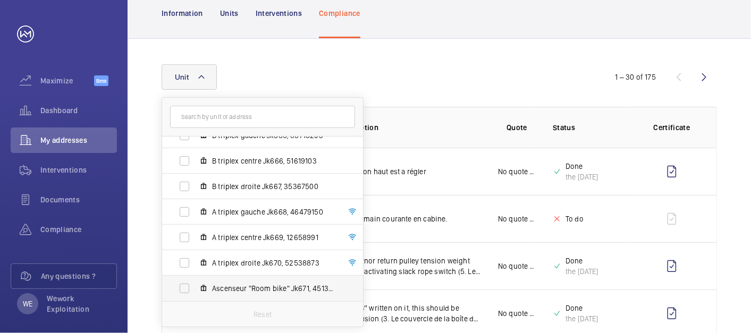
click at [253, 287] on span "Ascenseur "Room bike" Jk671, 45138646" at bounding box center [273, 288] width 123 height 11
click at [195, 287] on input "Ascenseur "Room bike" Jk671, 45138646" at bounding box center [184, 288] width 21 height 21
checkbox input "true"
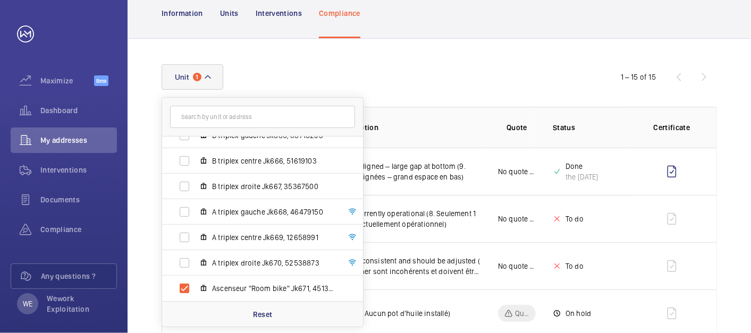
click at [490, 84] on div "Unit 1 [STREET_ADDRESS] - [STREET_ADDRESS] B triplex gauche Jk665, 85715293 B t…" at bounding box center [376, 77] width 428 height 26
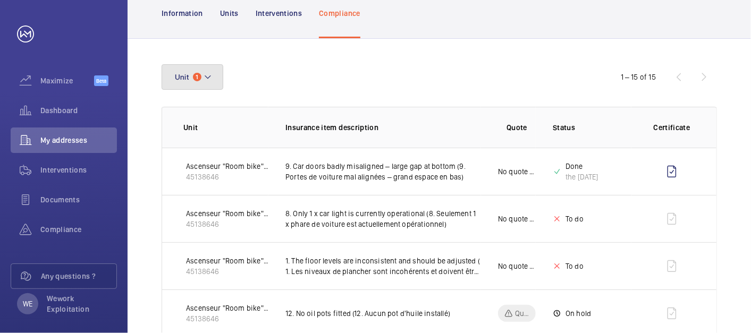
click at [200, 71] on button "Unit 1" at bounding box center [193, 77] width 62 height 26
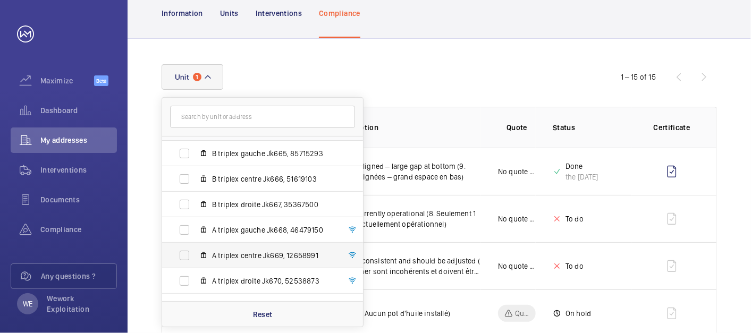
scroll to position [39, 0]
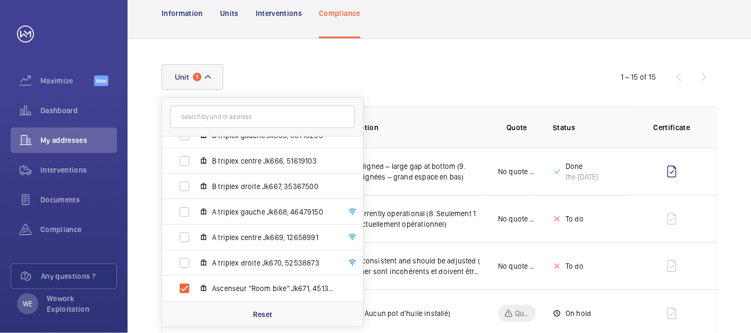
click at [397, 109] on th "Insurance item description" at bounding box center [374, 127] width 213 height 41
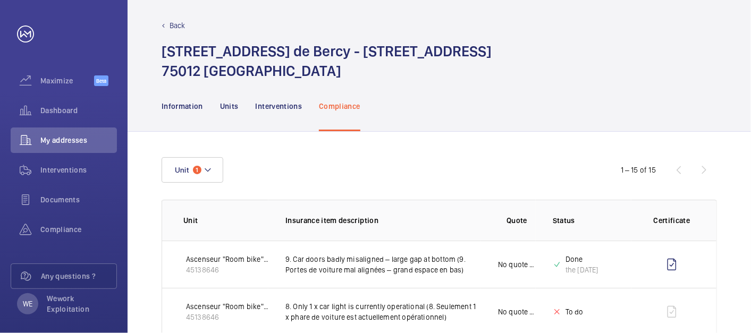
scroll to position [0, 0]
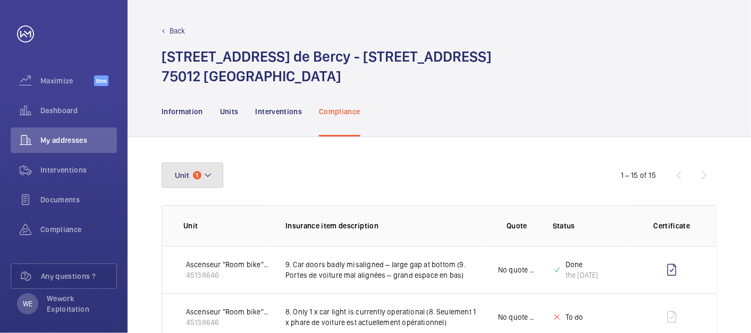
click at [216, 173] on button "Unit 1" at bounding box center [193, 176] width 62 height 26
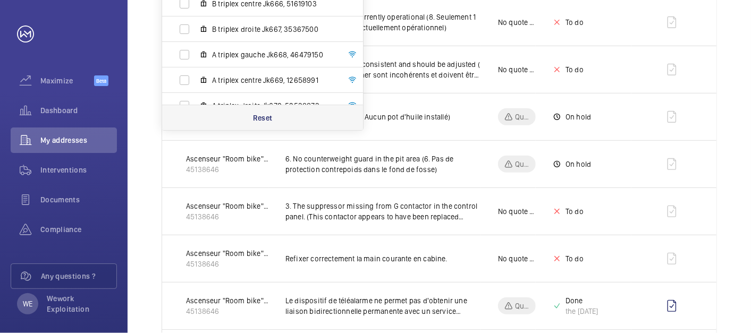
click at [263, 122] on div "Reset" at bounding box center [262, 118] width 201 height 26
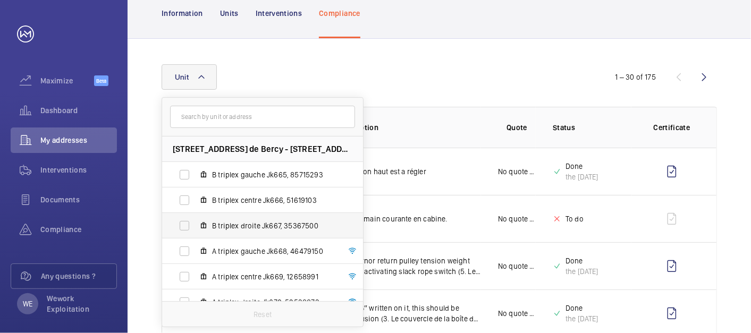
scroll to position [39, 0]
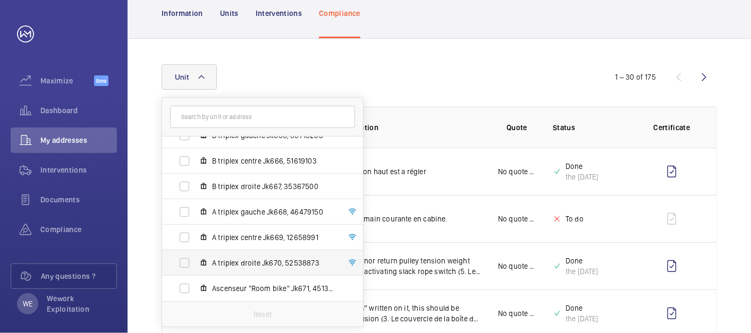
click at [253, 261] on span "A triplex droite Jk670, 52538873" at bounding box center [273, 263] width 123 height 11
click at [195, 261] on input "A triplex droite Jk670, 52538873" at bounding box center [184, 262] width 21 height 21
checkbox input "true"
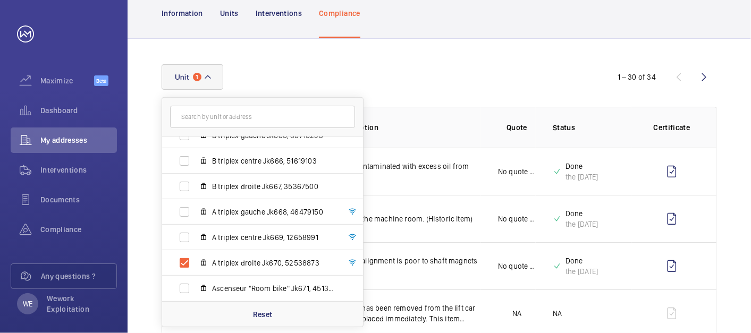
click at [483, 84] on div "Unit 1 [STREET_ADDRESS] - [STREET_ADDRESS] B triplex gauche Jk665, 85715293 B t…" at bounding box center [376, 77] width 428 height 26
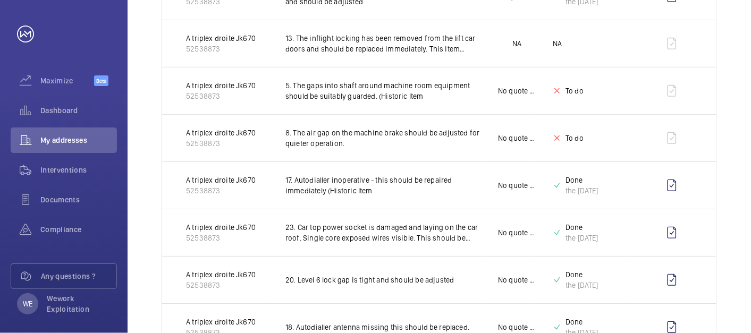
scroll to position [73, 0]
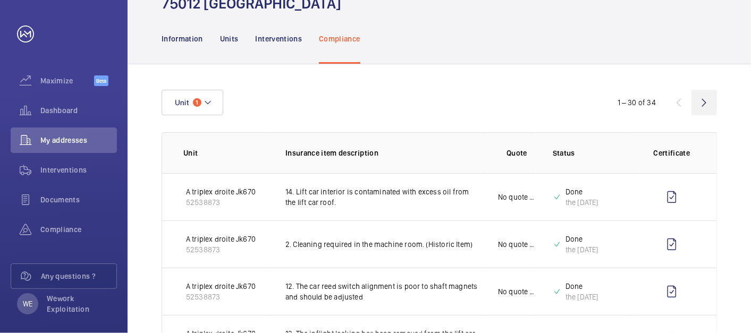
click at [675, 99] on wm-front-icon-button at bounding box center [704, 103] width 26 height 26
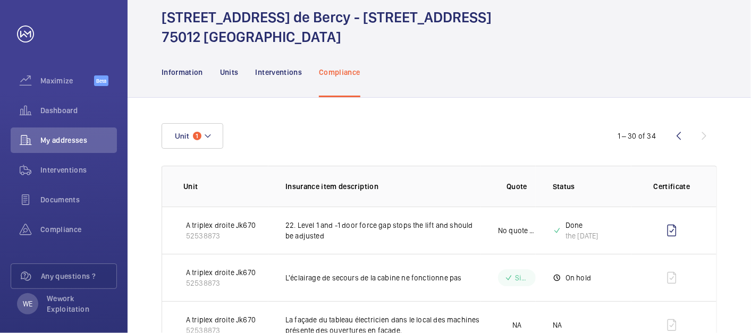
scroll to position [29, 0]
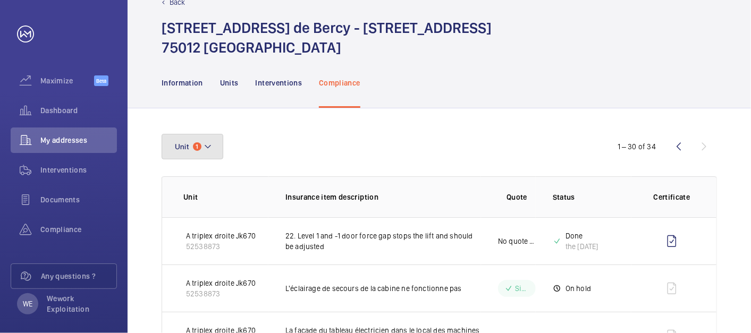
click at [209, 143] on mat-icon at bounding box center [207, 146] width 9 height 13
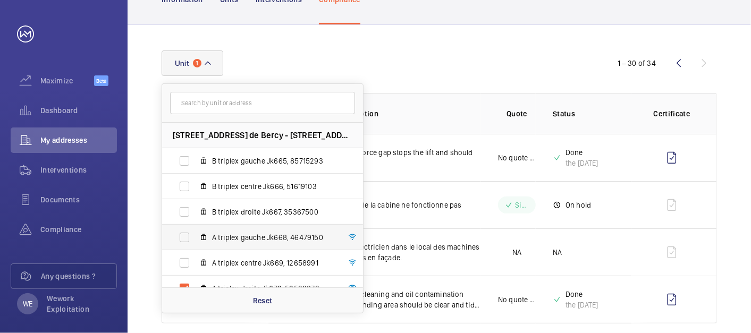
scroll to position [127, 0]
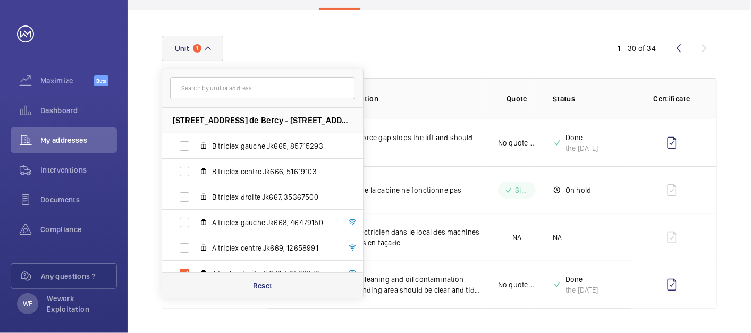
click at [274, 288] on div "Reset" at bounding box center [262, 286] width 201 height 26
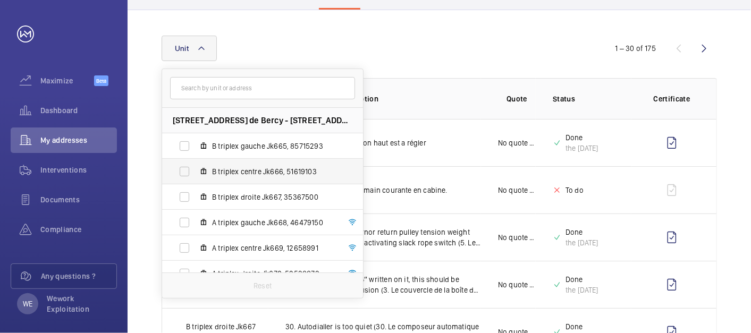
drag, startPoint x: 274, startPoint y: 201, endPoint x: 320, endPoint y: 166, distance: 57.7
click at [274, 200] on span "B triplex droite Jk667, 35367500" at bounding box center [273, 197] width 123 height 11
click at [195, 200] on input "B triplex droite Jk667, 35367500" at bounding box center [184, 196] width 21 height 21
checkbox input "true"
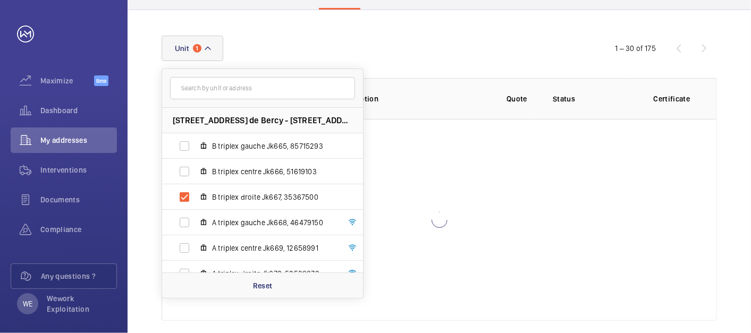
click at [458, 59] on div "Unit 1 [STREET_ADDRESS] - [STREET_ADDRESS] B triplex gauche Jk665, 85715293 B t…" at bounding box center [376, 49] width 428 height 26
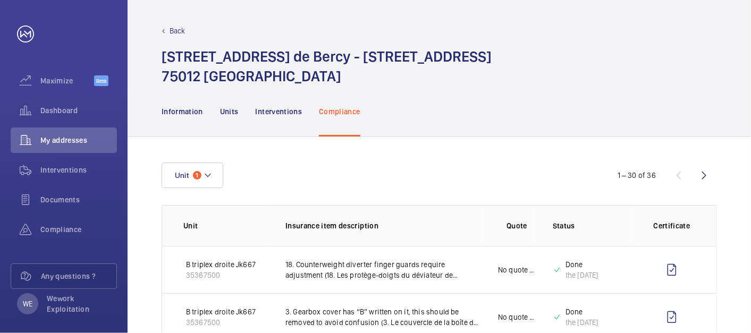
drag, startPoint x: 702, startPoint y: 176, endPoint x: 620, endPoint y: 162, distance: 84.1
click at [675, 176] on wm-front-icon-button at bounding box center [704, 176] width 26 height 26
click at [205, 179] on mat-icon at bounding box center [207, 175] width 9 height 13
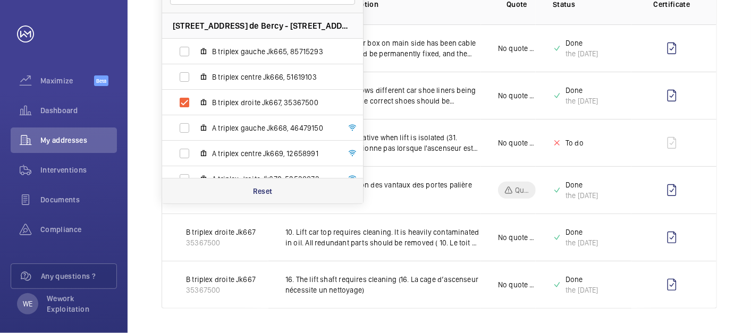
click at [267, 188] on p "Reset" at bounding box center [263, 191] width 20 height 11
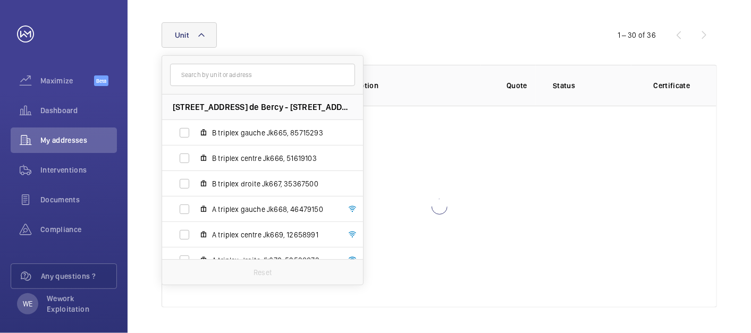
scroll to position [140, 0]
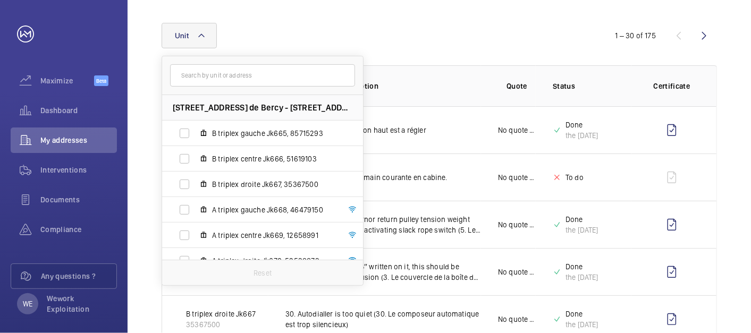
scroll to position [222, 0]
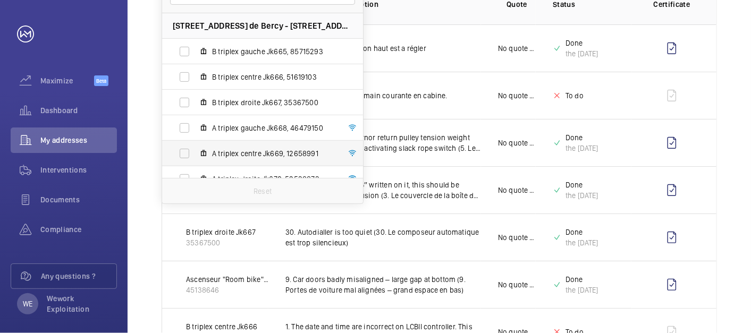
click at [258, 153] on span "A triplex centre Jk669, 12658991" at bounding box center [273, 153] width 123 height 11
click at [195, 153] on input "A triplex centre Jk669, 12658991" at bounding box center [184, 153] width 21 height 21
checkbox input "true"
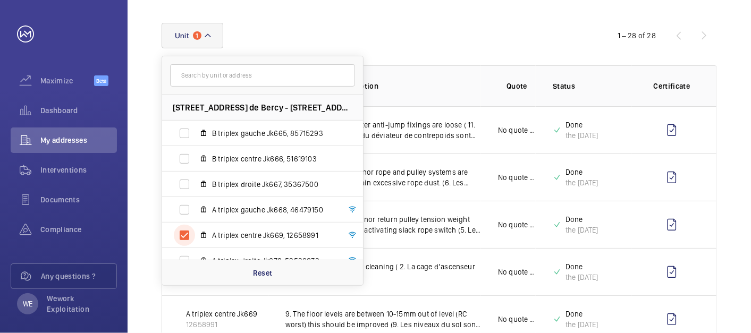
scroll to position [222, 0]
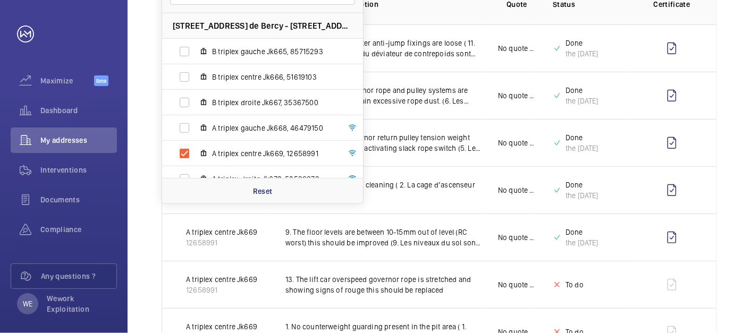
click at [477, 61] on td "11. Counterweight diverter anti-jump fixings are loose ( 11. Les fixations anti…" at bounding box center [374, 47] width 213 height 47
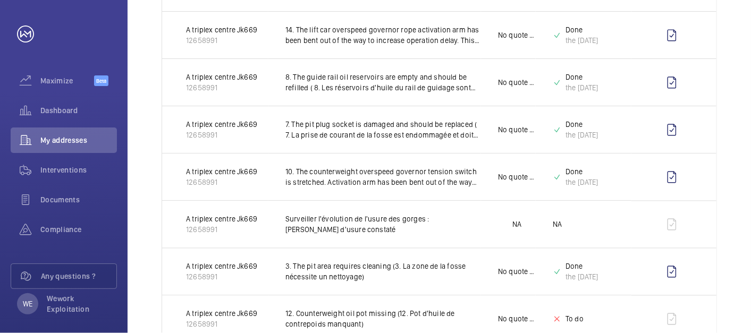
scroll to position [1258, 0]
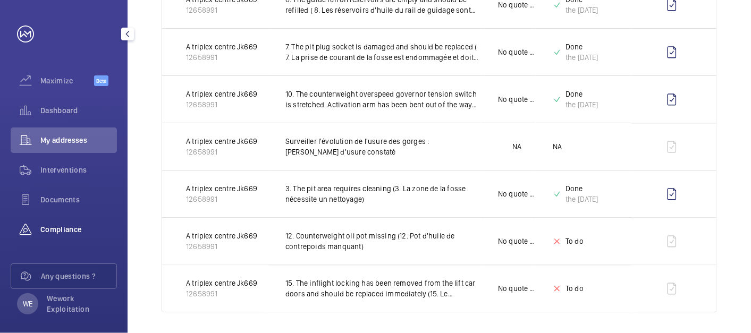
click at [74, 222] on div "Compliance" at bounding box center [64, 230] width 106 height 26
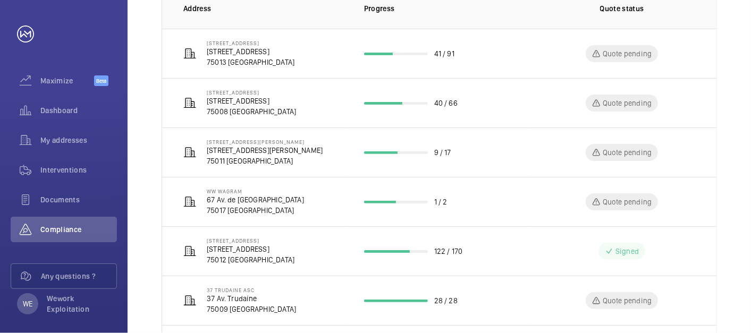
scroll to position [389, 0]
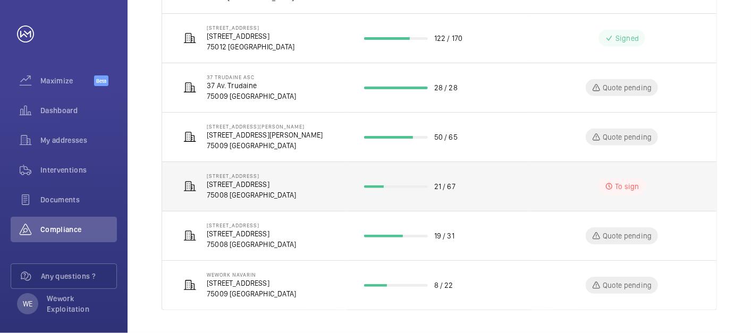
click at [244, 182] on p "[STREET_ADDRESS]" at bounding box center [251, 184] width 89 height 11
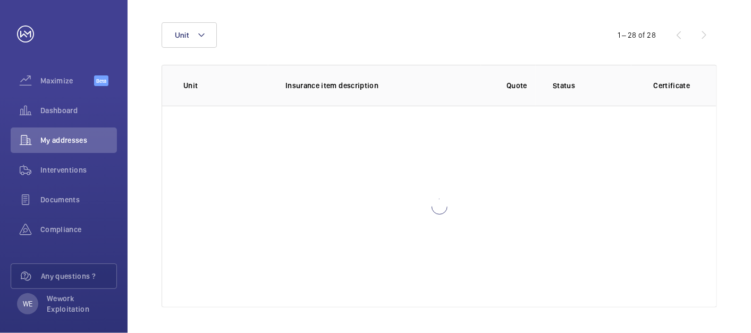
scroll to position [140, 0]
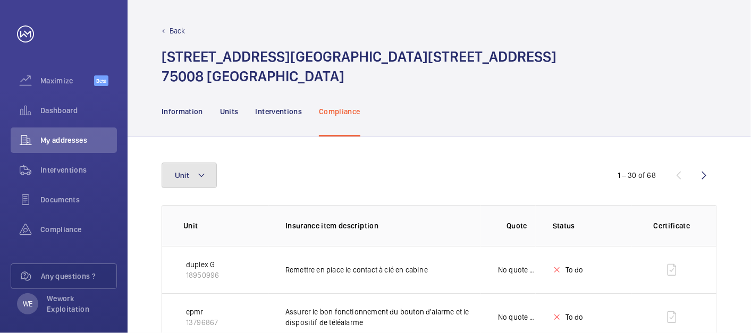
click at [190, 179] on button "Unit" at bounding box center [189, 176] width 55 height 26
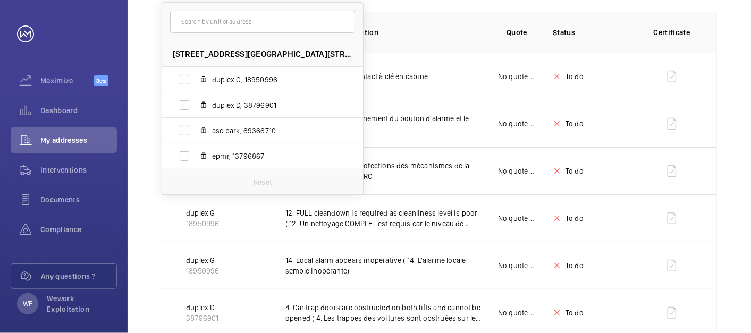
scroll to position [197, 0]
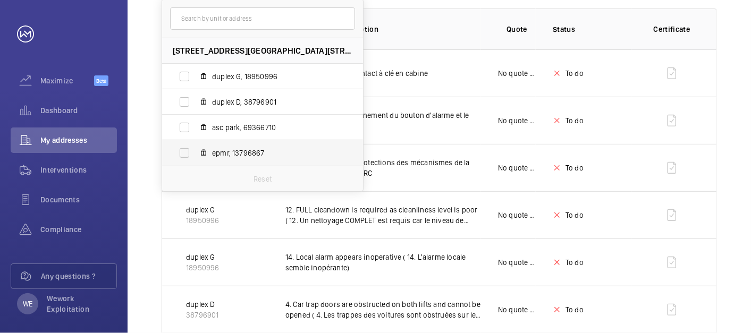
click at [233, 153] on span "epmr, 13796867" at bounding box center [273, 153] width 123 height 11
click at [195, 153] on input "epmr, 13796867" at bounding box center [184, 152] width 21 height 21
checkbox input "true"
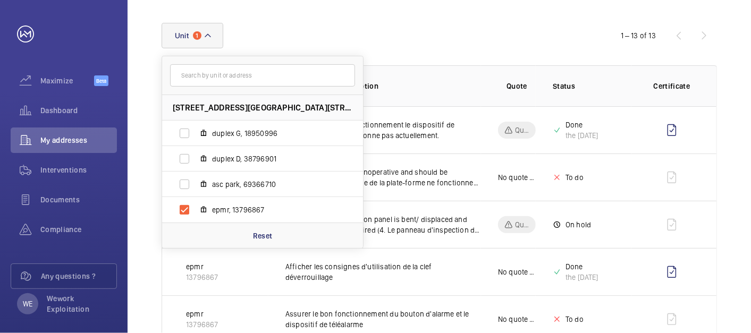
click at [513, 65] on th "Quote" at bounding box center [508, 85] width 55 height 41
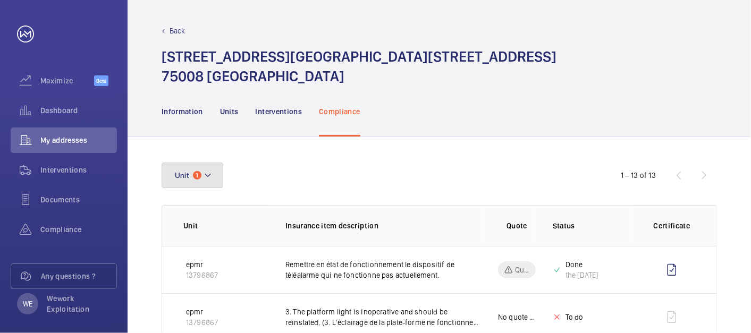
click at [205, 173] on mat-icon at bounding box center [207, 175] width 9 height 13
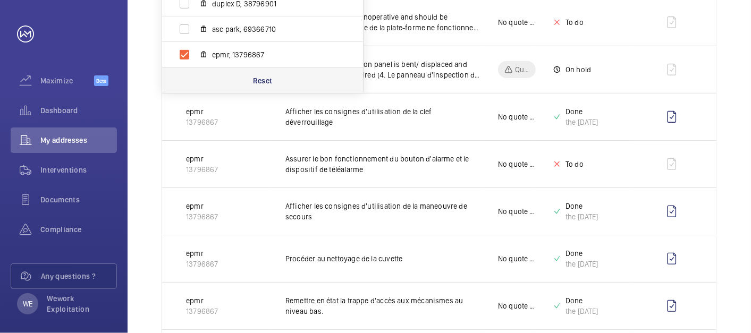
click at [266, 82] on p "Reset" at bounding box center [263, 80] width 20 height 11
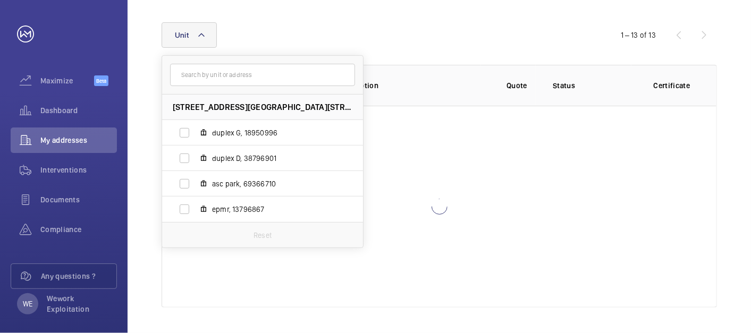
scroll to position [140, 0]
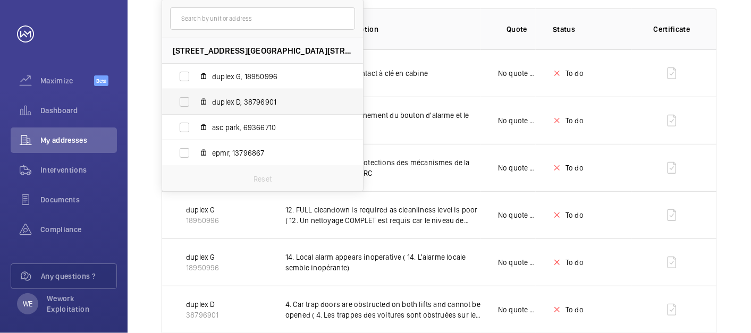
click at [236, 103] on span "duplex D, 38796901" at bounding box center [273, 102] width 123 height 11
click at [195, 103] on input "duplex D, 38796901" at bounding box center [184, 101] width 21 height 21
checkbox input "true"
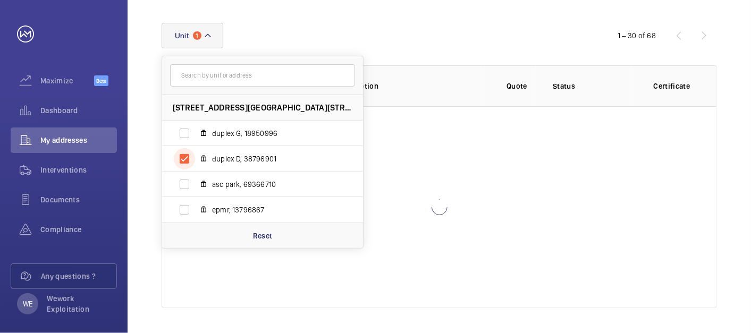
scroll to position [197, 0]
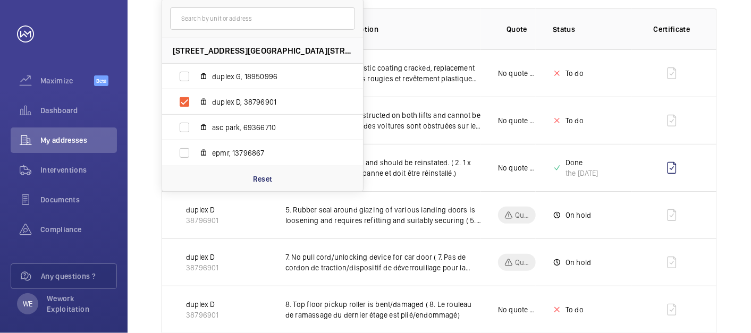
click at [469, 31] on p "Insurance item description" at bounding box center [383, 29] width 196 height 11
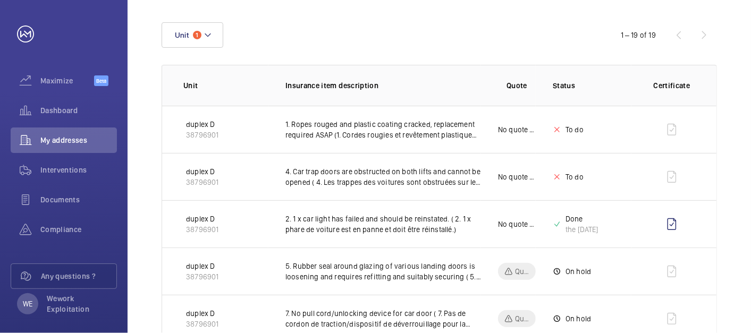
scroll to position [0, 0]
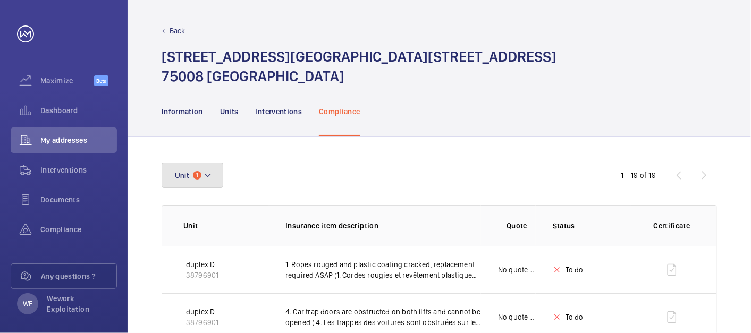
click at [217, 179] on button "Unit 1" at bounding box center [193, 176] width 62 height 26
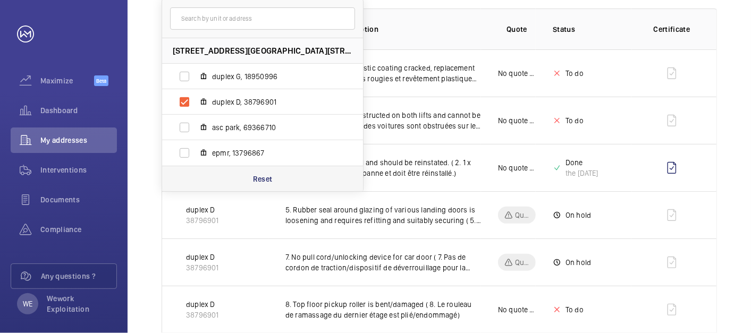
click at [259, 180] on p "Reset" at bounding box center [263, 179] width 20 height 11
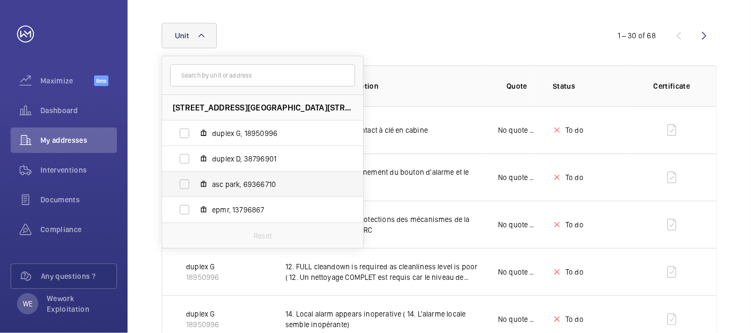
scroll to position [197, 0]
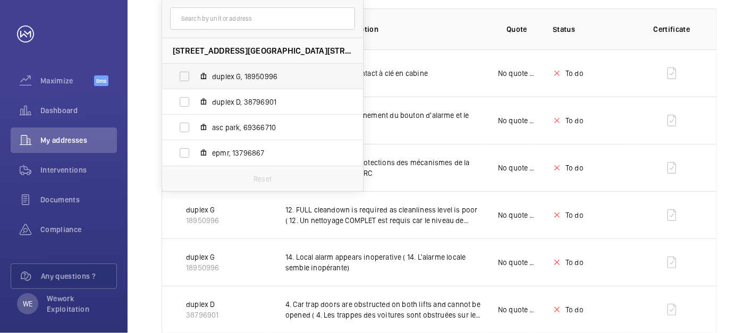
click at [234, 83] on label "duplex G, 18950996" at bounding box center [254, 77] width 184 height 26
click at [195, 83] on input "duplex G, 18950996" at bounding box center [184, 76] width 21 height 21
checkbox input "true"
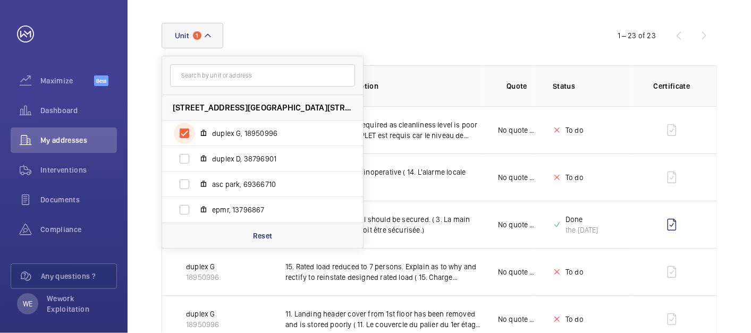
scroll to position [197, 0]
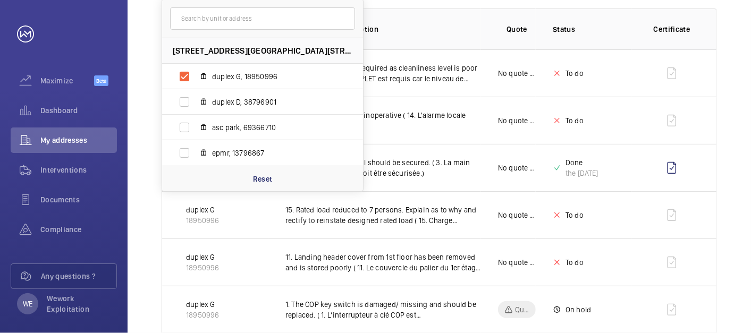
click at [491, 28] on th "Quote" at bounding box center [508, 29] width 55 height 41
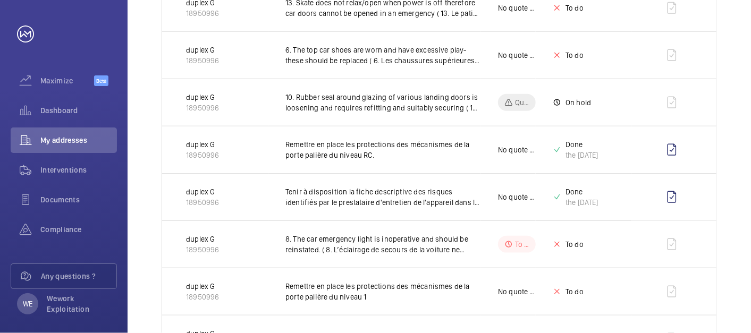
scroll to position [137, 0]
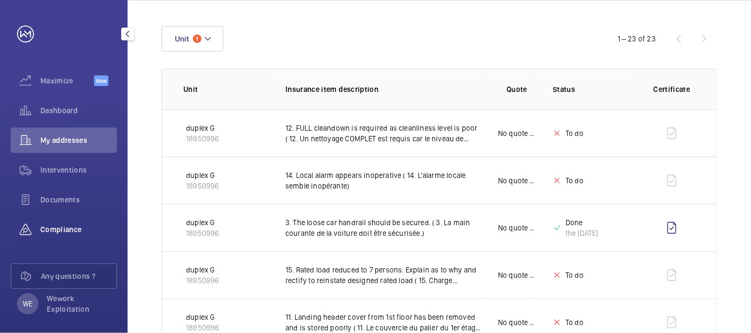
click at [67, 234] on span "Compliance" at bounding box center [78, 229] width 77 height 11
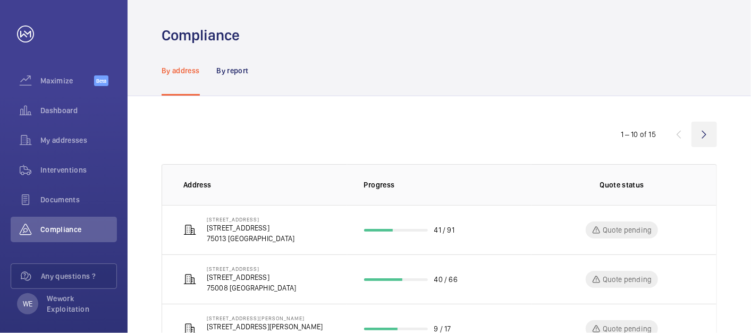
click at [675, 132] on wm-front-icon-button at bounding box center [704, 135] width 26 height 26
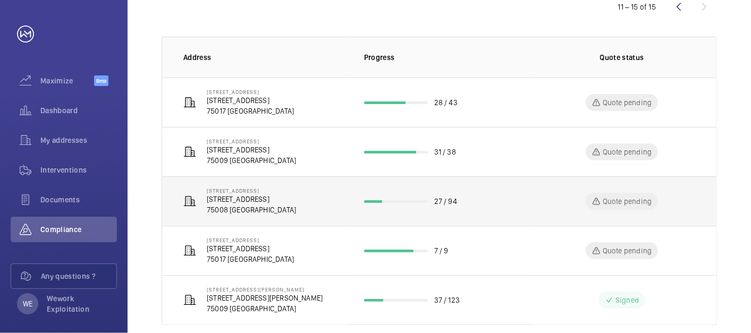
scroll to position [143, 0]
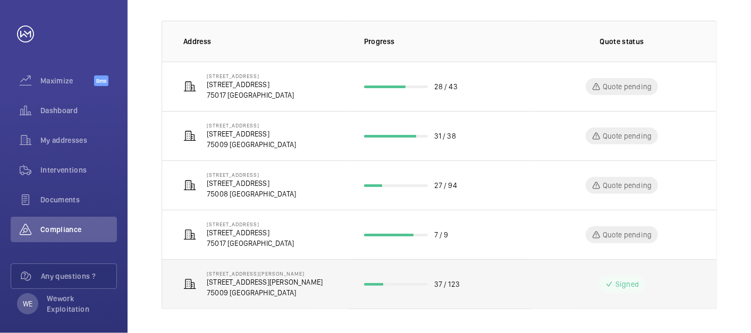
click at [228, 275] on p "[STREET_ADDRESS][PERSON_NAME]" at bounding box center [265, 273] width 116 height 6
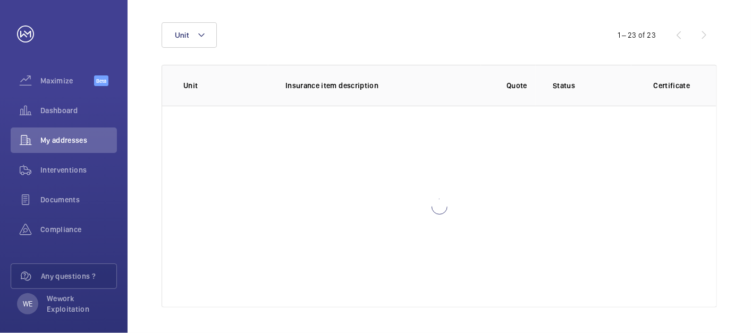
scroll to position [140, 0]
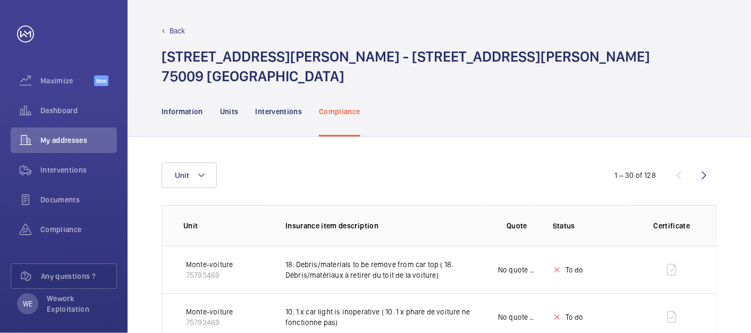
scroll to position [98, 0]
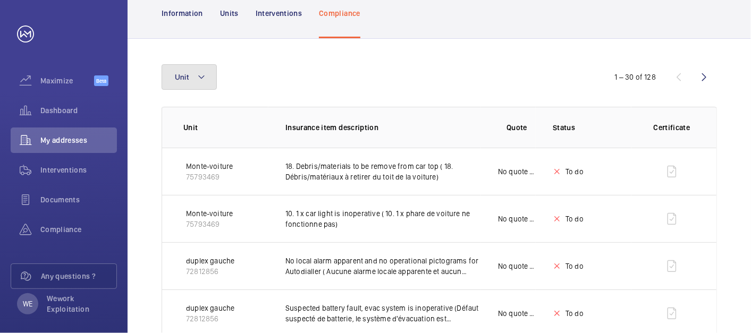
click at [209, 74] on button "Unit" at bounding box center [189, 77] width 55 height 26
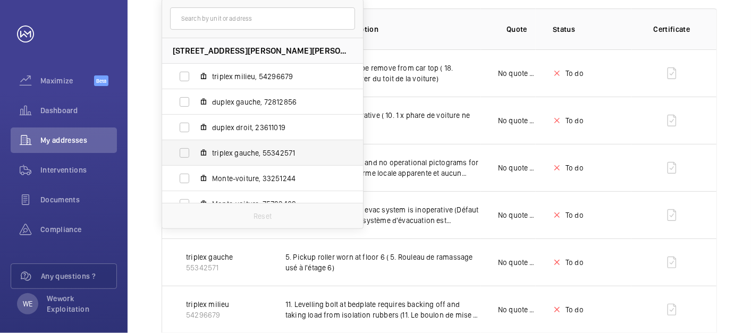
scroll to position [90, 0]
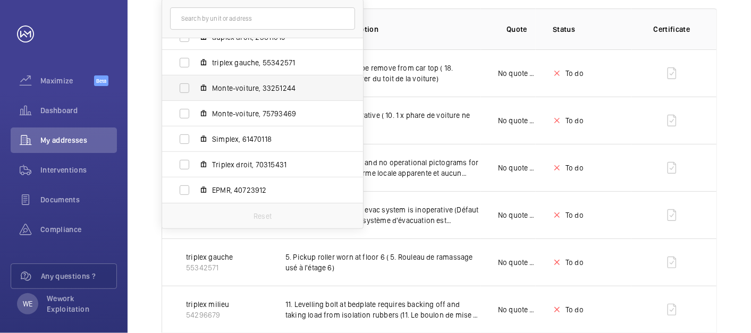
click at [259, 80] on label "Monte-voiture, 33251244" at bounding box center [254, 88] width 184 height 26
click at [195, 80] on input "Monte-voiture, 33251244" at bounding box center [184, 88] width 21 height 21
checkbox input "true"
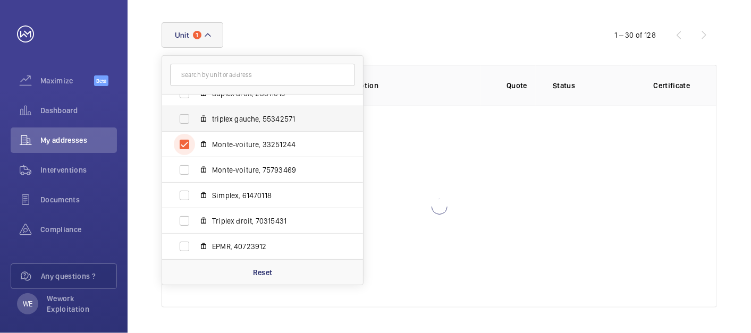
scroll to position [140, 0]
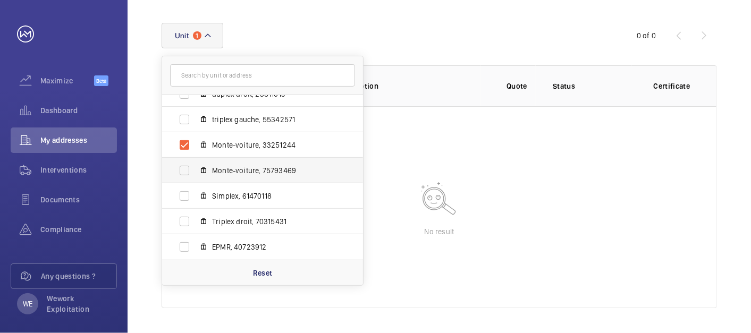
click at [243, 168] on span "Monte-voiture, 75793469" at bounding box center [273, 170] width 123 height 11
click at [195, 168] on input "Monte-voiture, 75793469" at bounding box center [184, 170] width 21 height 21
checkbox input "true"
click at [461, 39] on div "Unit 2 [STREET_ADDRESS][PERSON_NAME][PERSON_NAME] triplex milieu, 54296679 dupl…" at bounding box center [376, 36] width 428 height 26
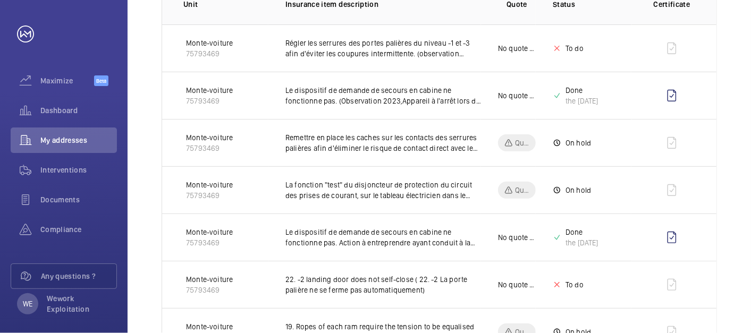
scroll to position [73, 0]
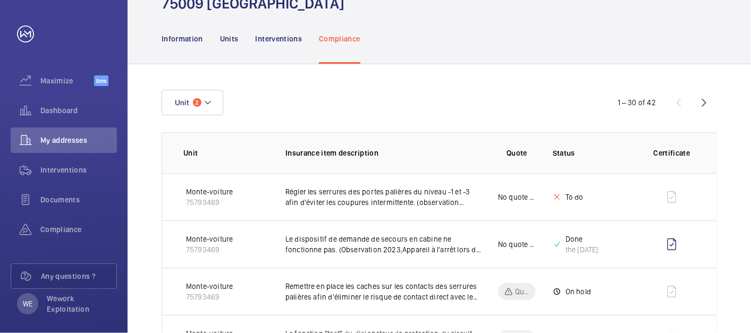
click at [675, 100] on wm-front-icon-button at bounding box center [704, 103] width 26 height 26
